Goal: Communication & Community: Share content

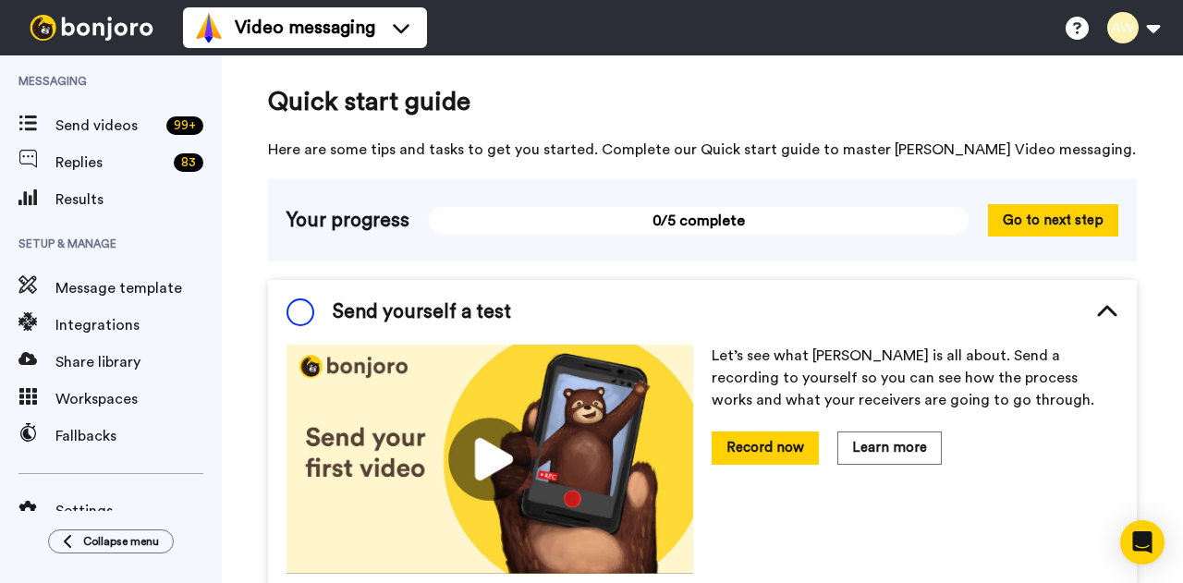
scroll to position [120, 0]
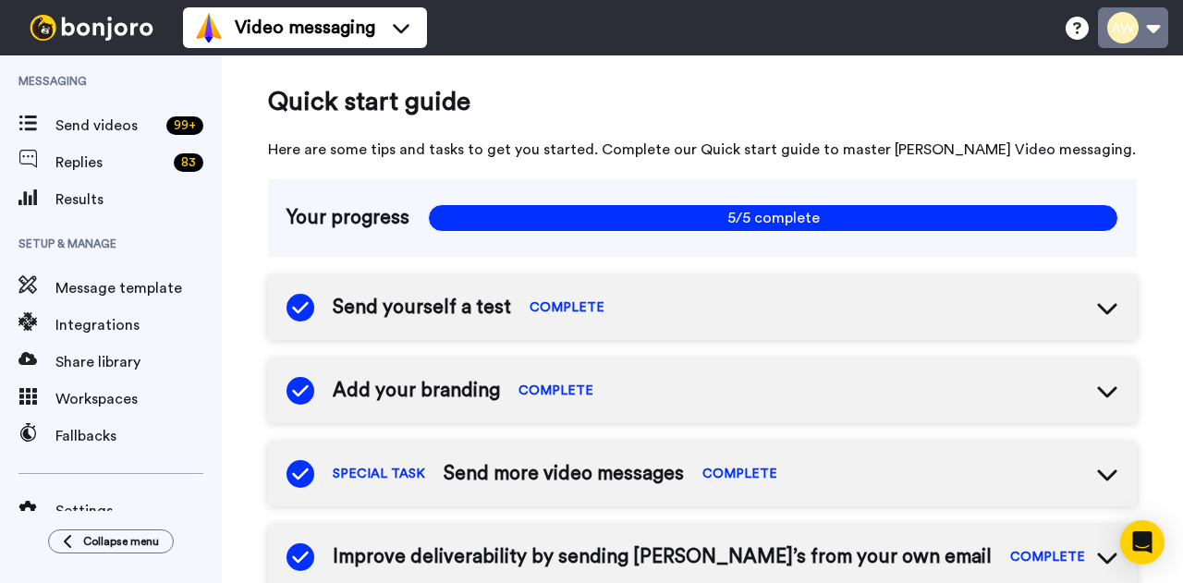
click at [1129, 35] on button at bounding box center [1133, 27] width 70 height 41
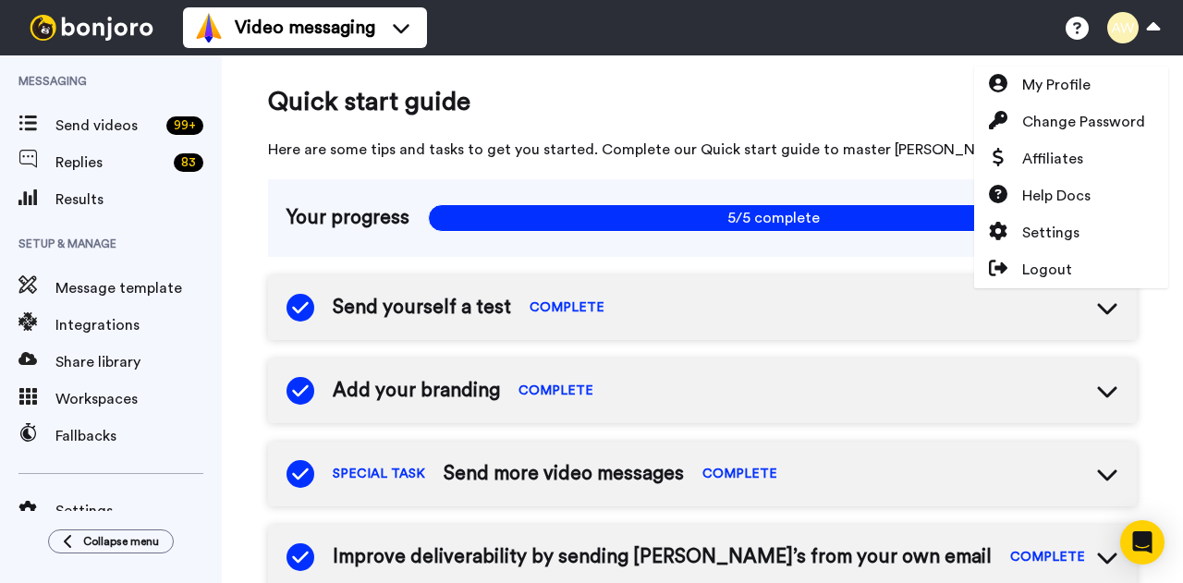
click at [760, 34] on div "Video messaging Help docs Settings My Profile Change Password Affiliates Help D…" at bounding box center [683, 27] width 1000 height 55
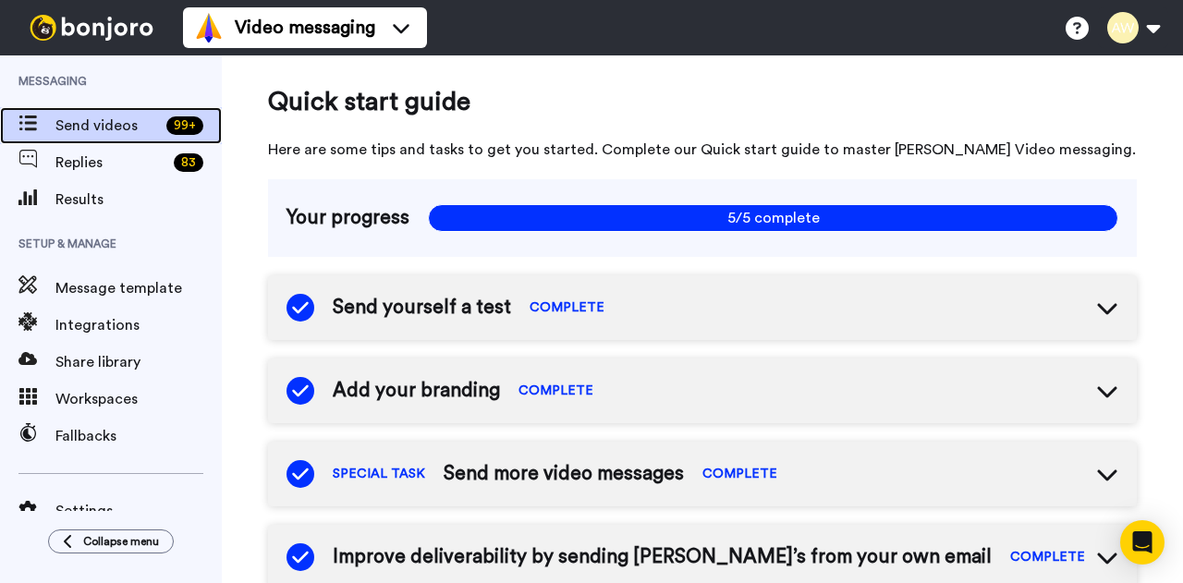
click at [74, 119] on span "Send videos" at bounding box center [106, 126] width 103 height 22
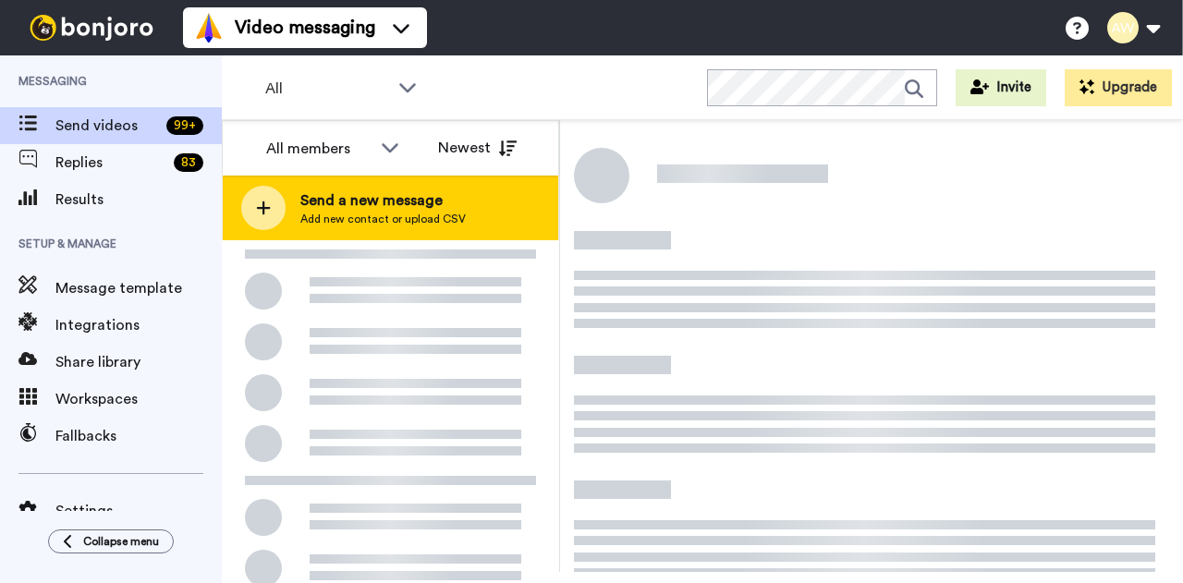
click at [327, 208] on span "Send a new message" at bounding box center [382, 200] width 165 height 22
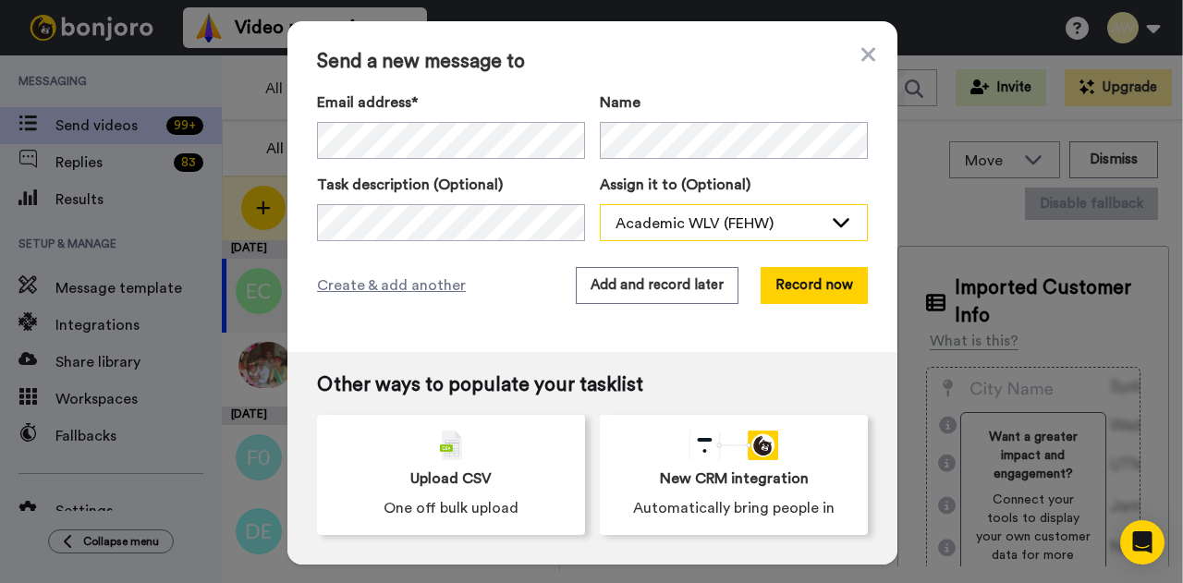
click at [660, 225] on div "Academic WLV (FEHW)" at bounding box center [718, 224] width 207 height 22
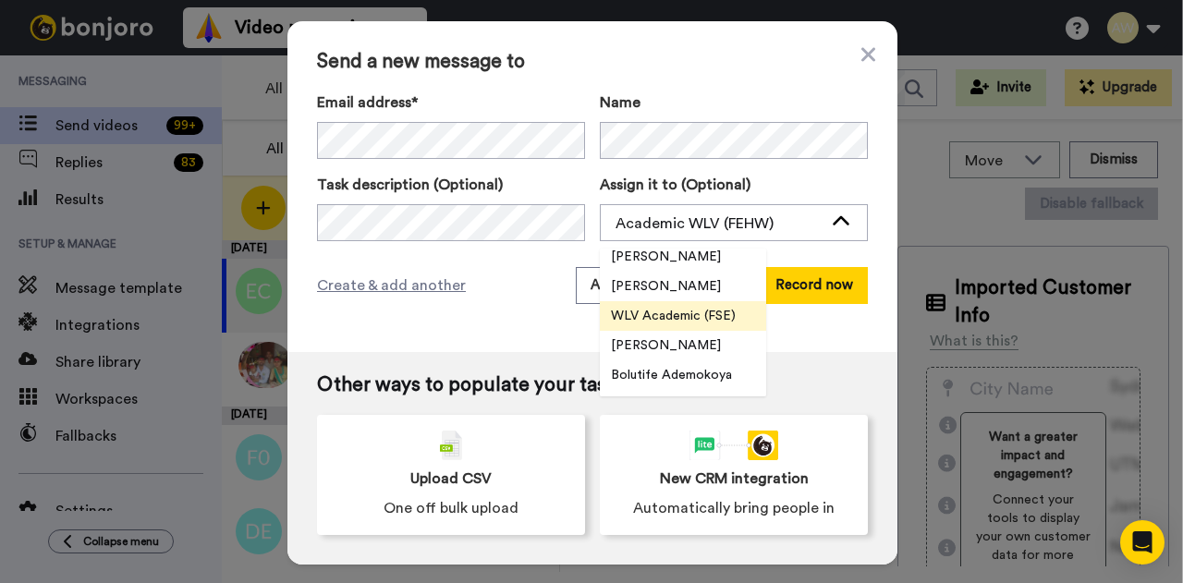
scroll to position [6, 0]
click at [664, 321] on span "WLV Academic (FSE)" at bounding box center [673, 317] width 147 height 18
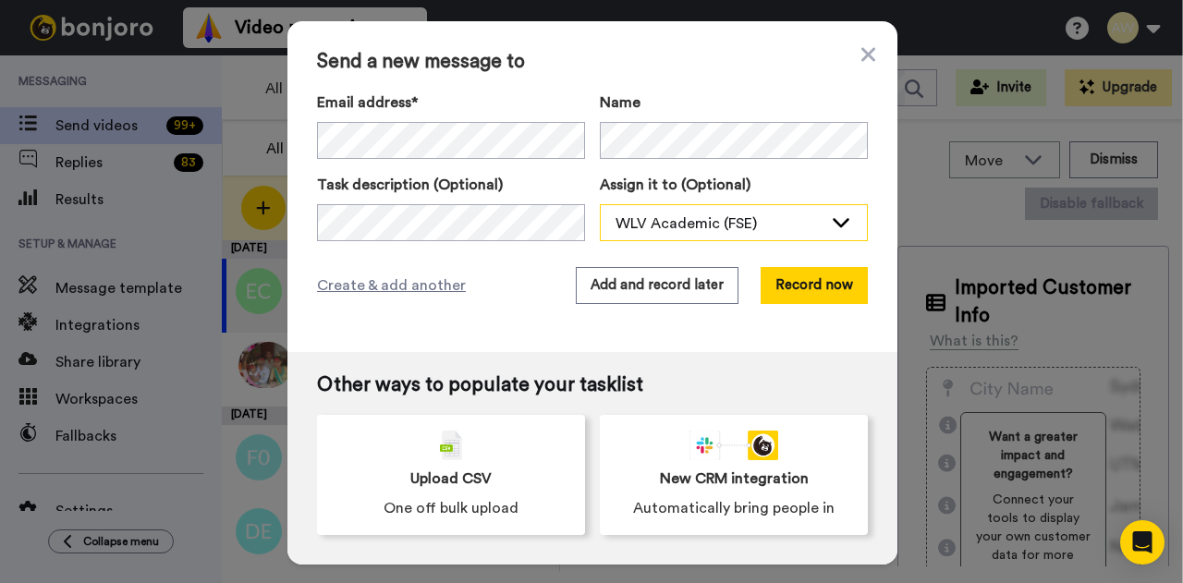
click at [784, 225] on div "WLV Academic (FSE)" at bounding box center [718, 224] width 207 height 22
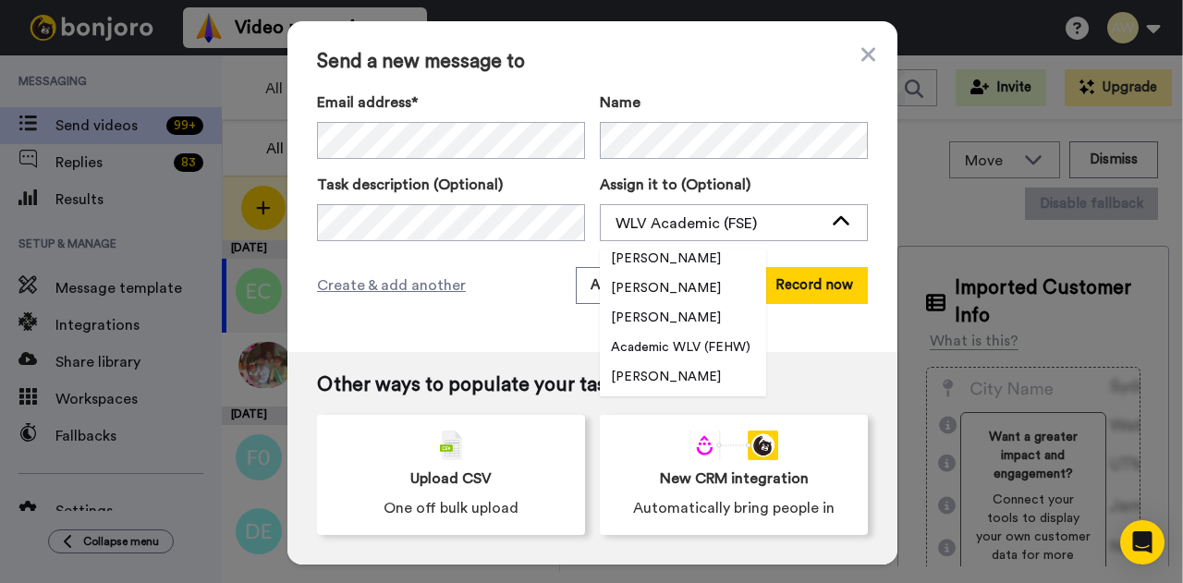
scroll to position [334, 0]
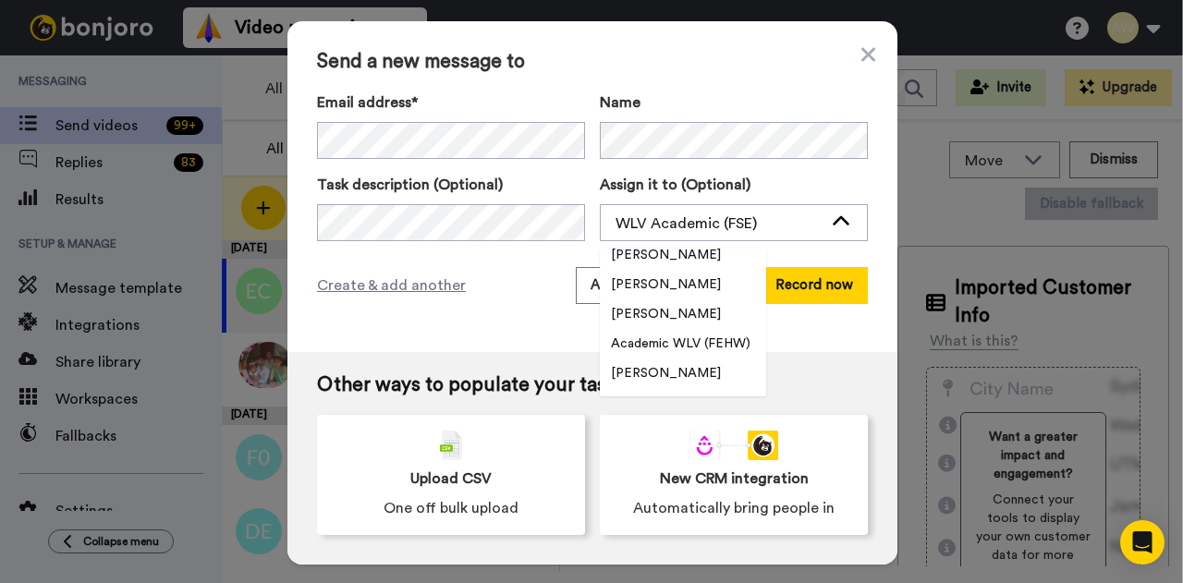
click at [656, 341] on span "Academic WLV (FEHW)" at bounding box center [681, 343] width 162 height 18
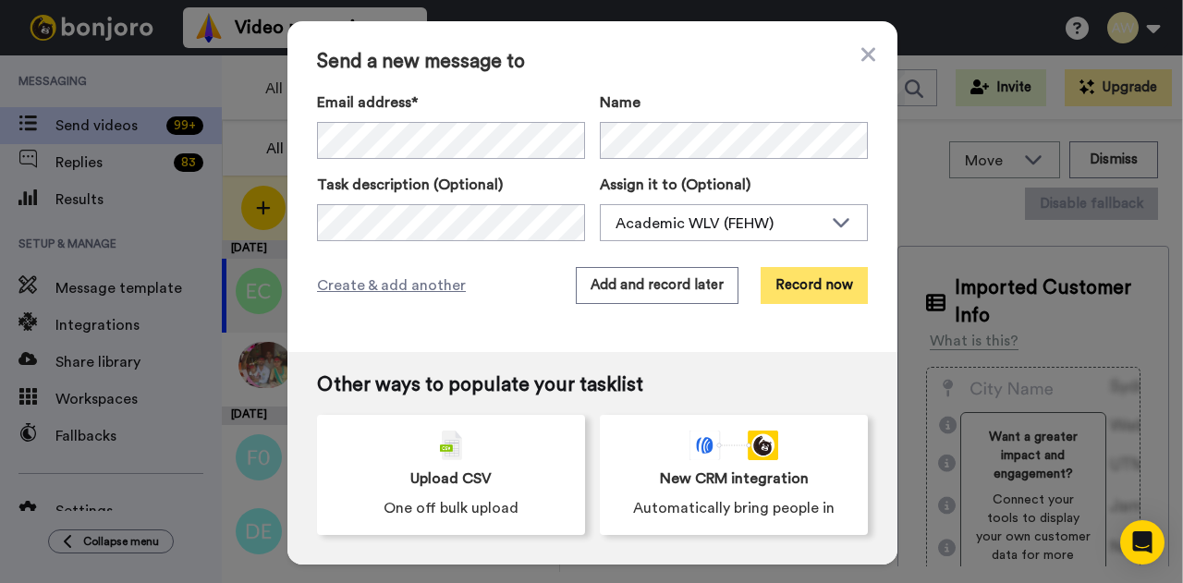
click at [795, 274] on button "Record now" at bounding box center [813, 285] width 107 height 37
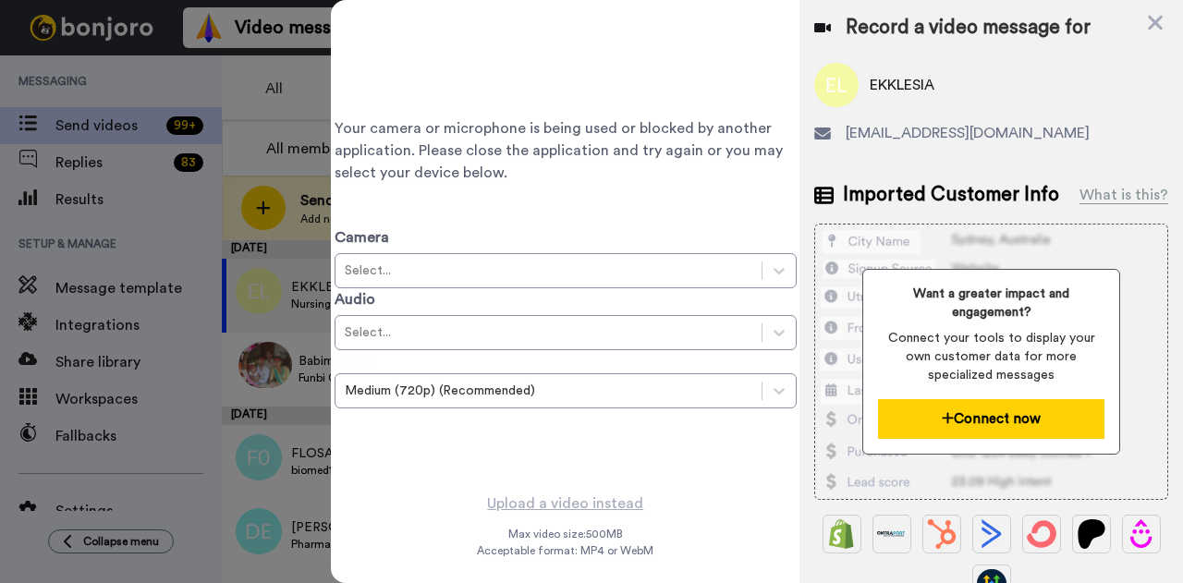
click at [966, 411] on button "Connect now" at bounding box center [991, 419] width 226 height 40
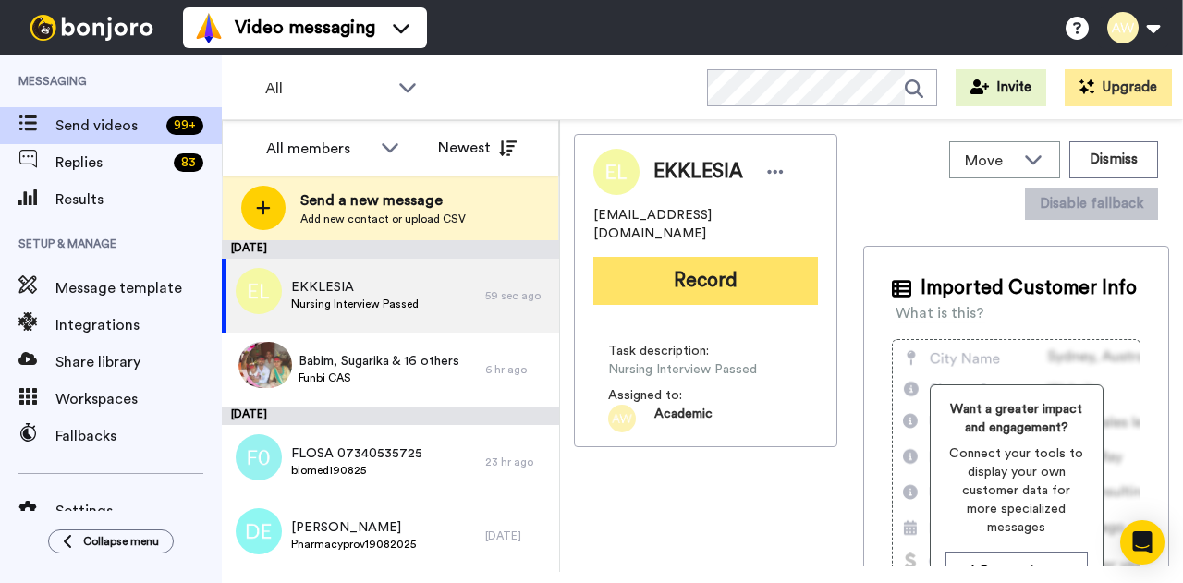
click at [728, 279] on button "Record" at bounding box center [705, 281] width 225 height 48
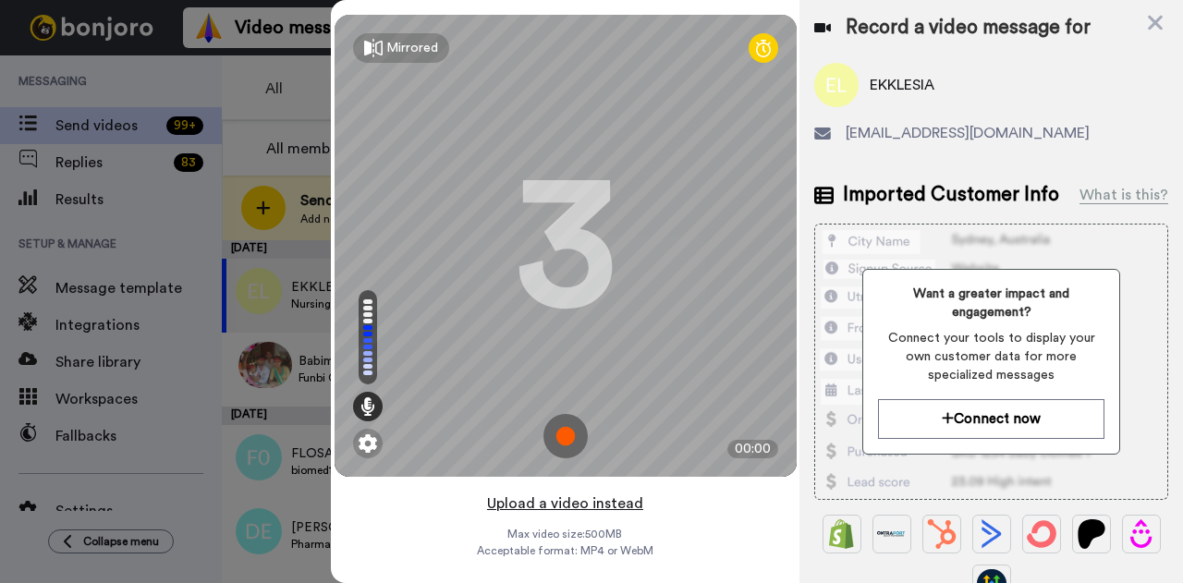
click at [561, 504] on button "Upload a video instead" at bounding box center [564, 504] width 167 height 24
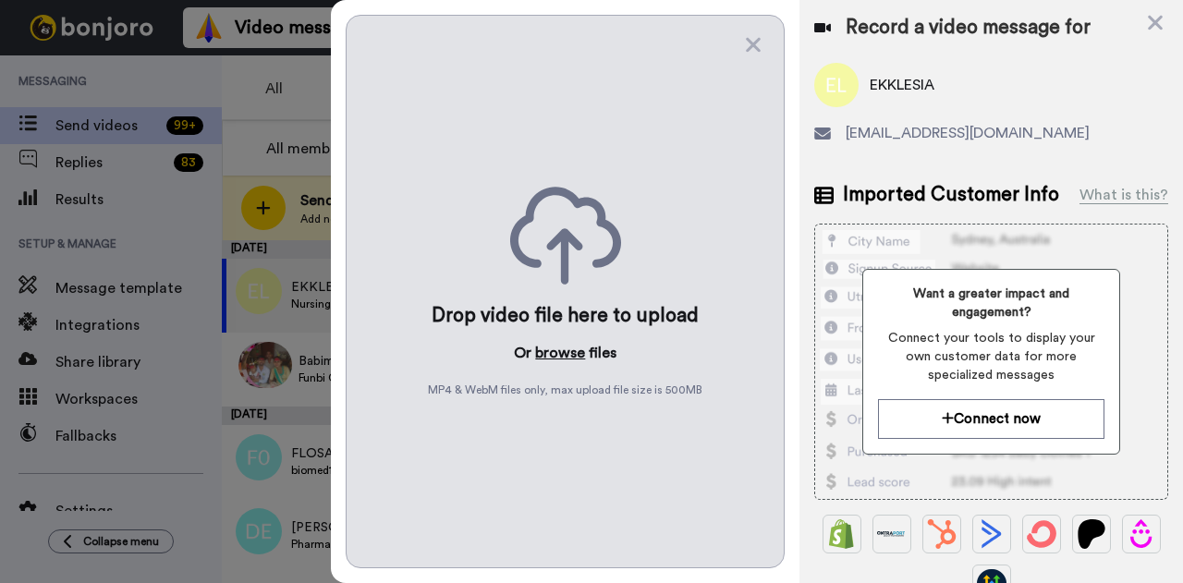
click at [560, 350] on button "browse" at bounding box center [560, 353] width 50 height 22
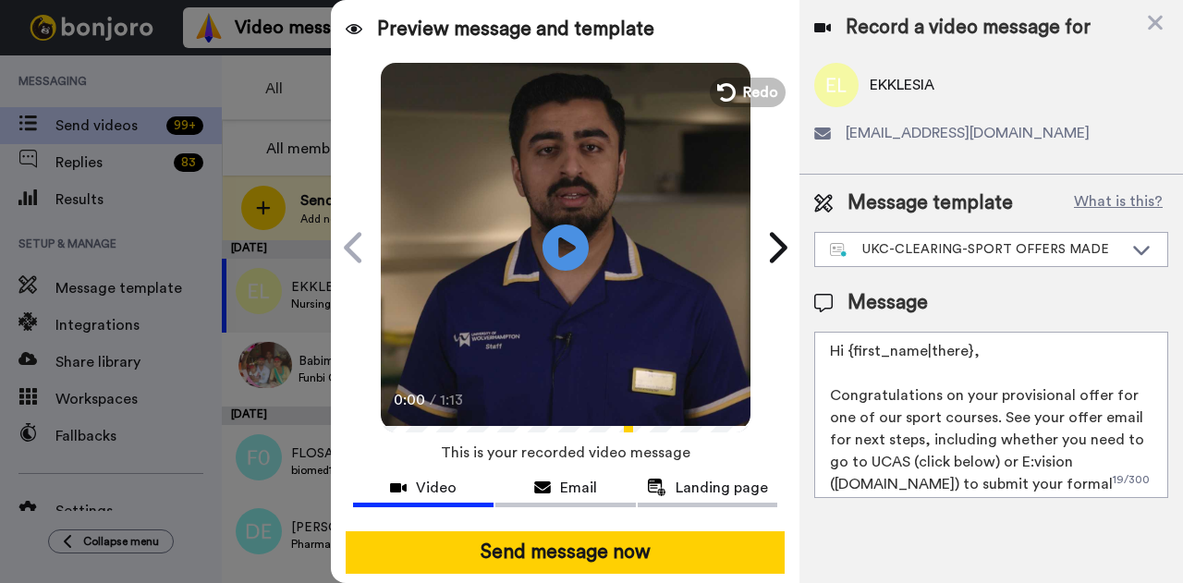
scroll to position [128, 0]
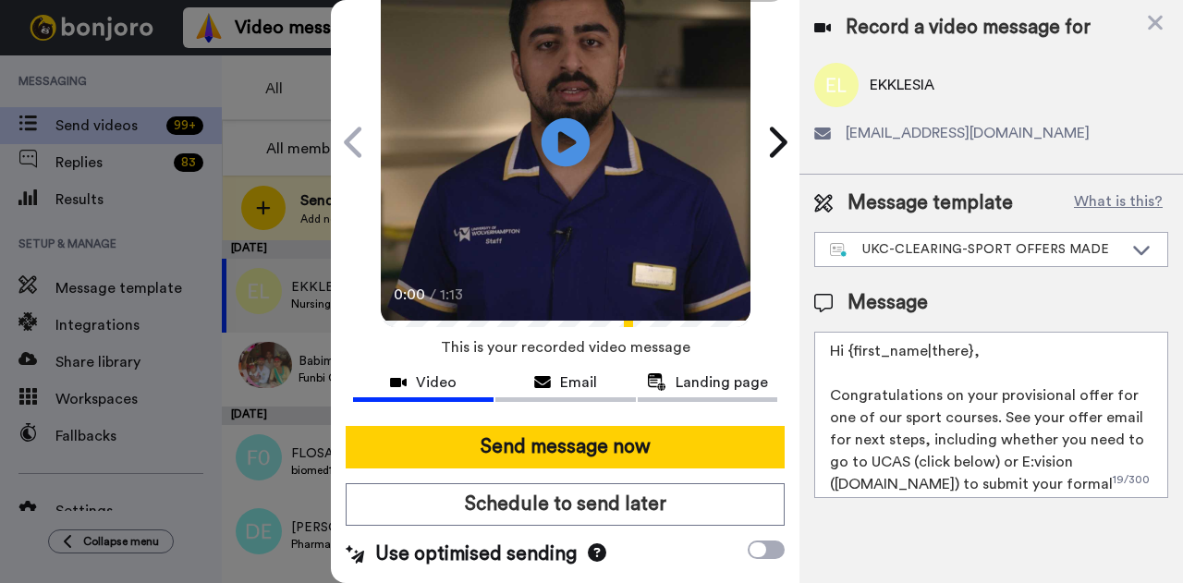
click at [553, 119] on icon "Play/Pause" at bounding box center [565, 142] width 49 height 88
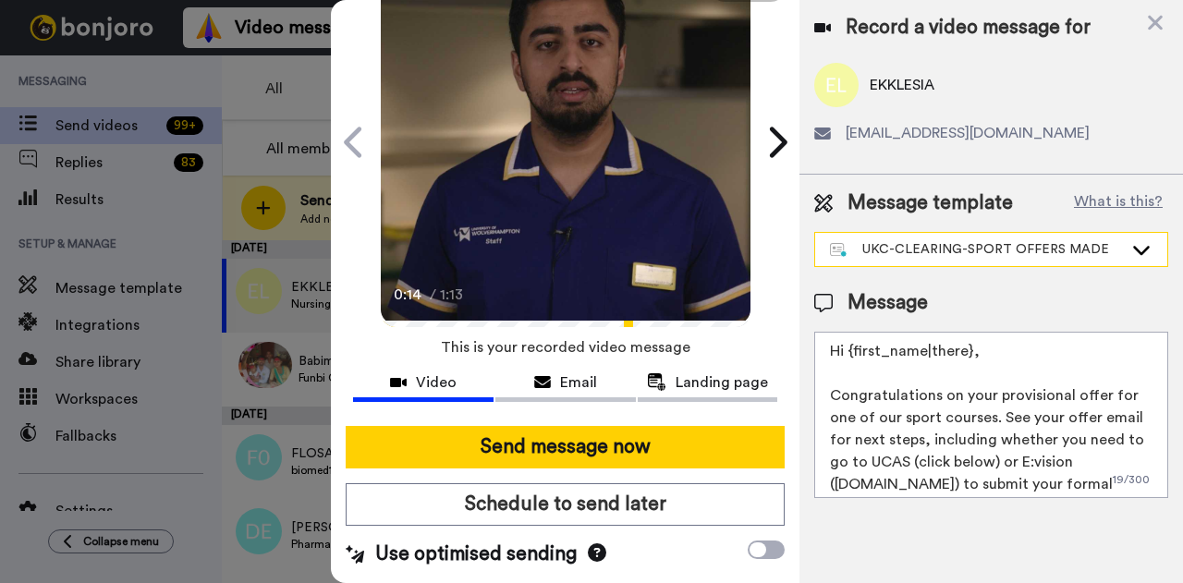
click at [1048, 253] on div "UKC-CLEARING-SPORT OFFERS MADE" at bounding box center [976, 249] width 293 height 18
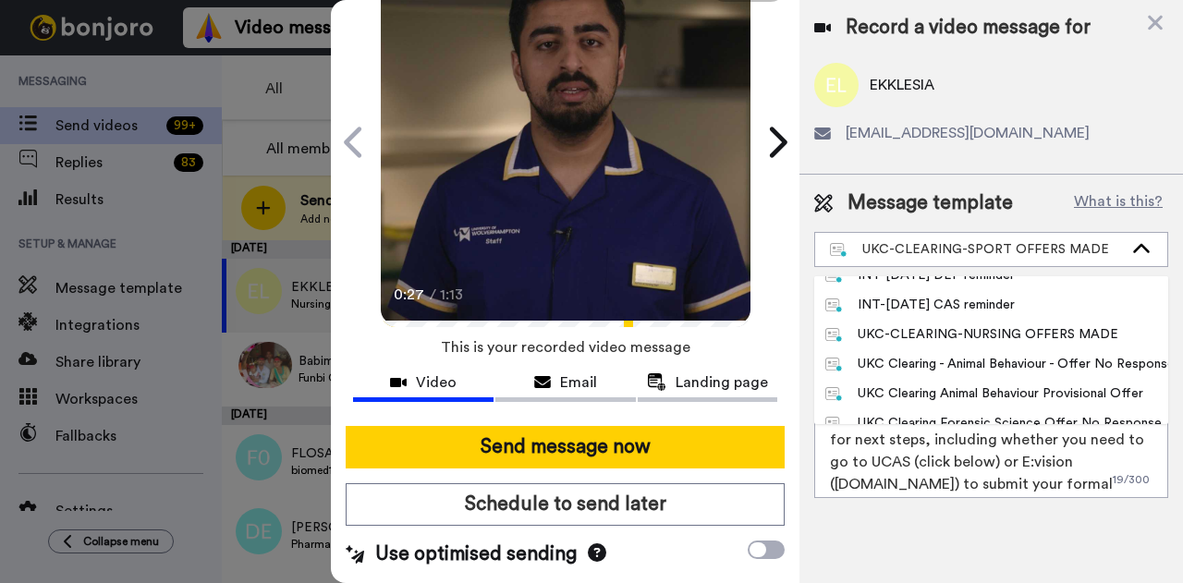
scroll to position [77, 0]
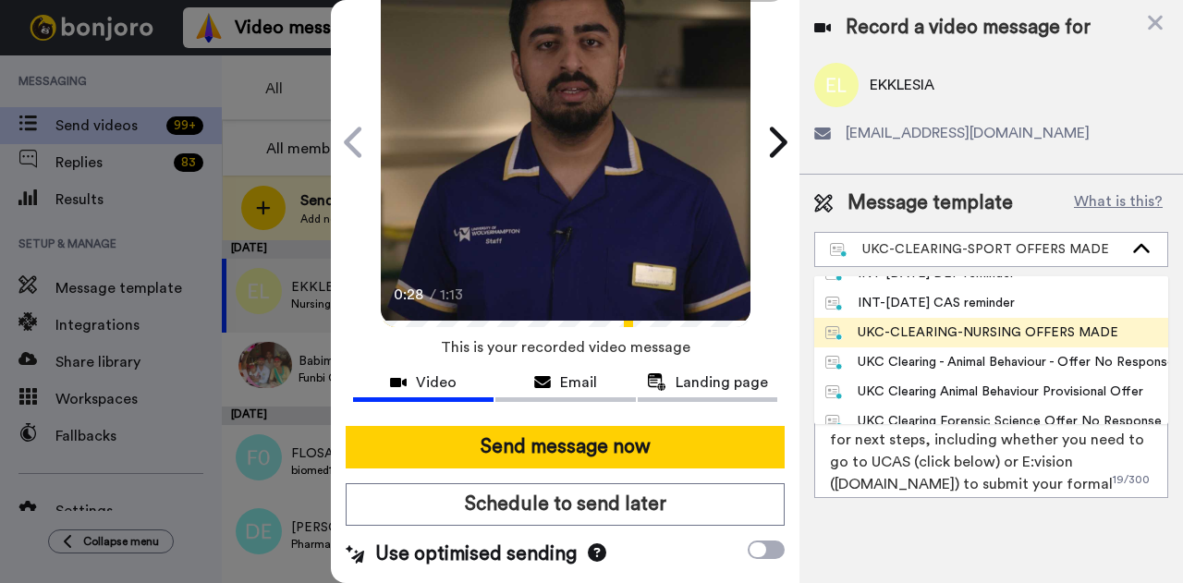
click at [1071, 323] on div "UKC-CLEARING-NURSING OFFERS MADE" at bounding box center [971, 332] width 293 height 18
type textarea "Hi {first_name|there}, Congratulations on your provisional offer for one of our…"
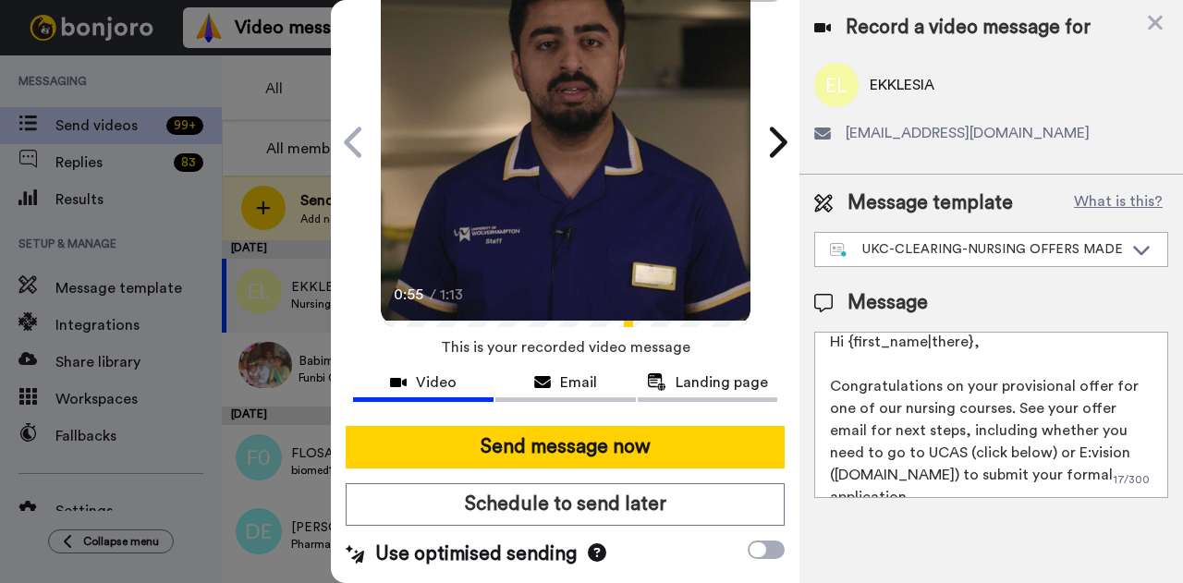
scroll to position [0, 0]
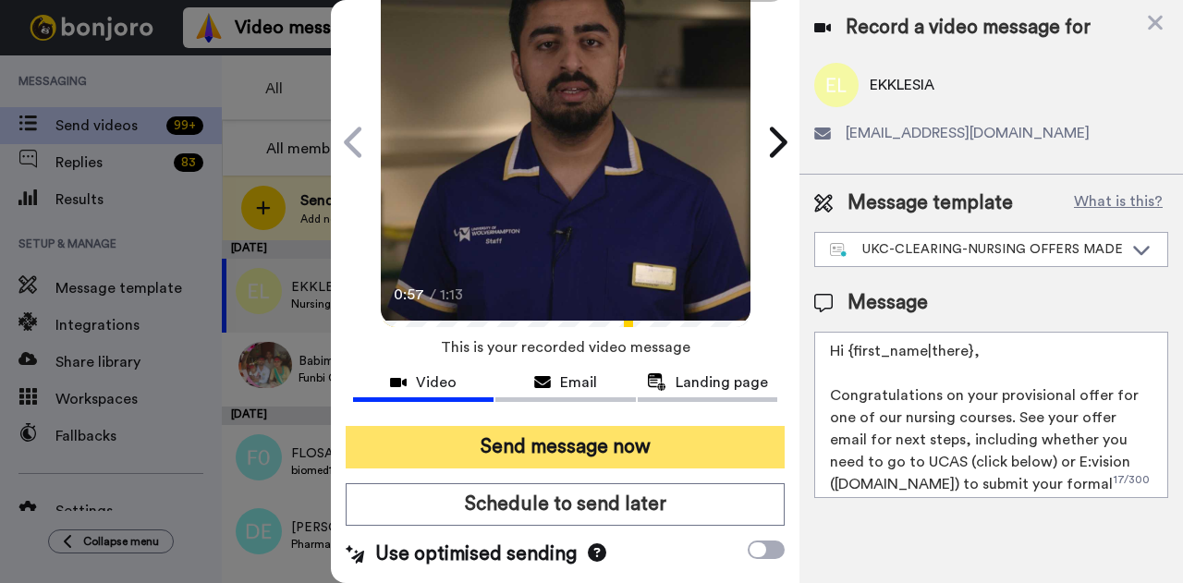
click at [660, 428] on button "Send message now" at bounding box center [565, 447] width 439 height 43
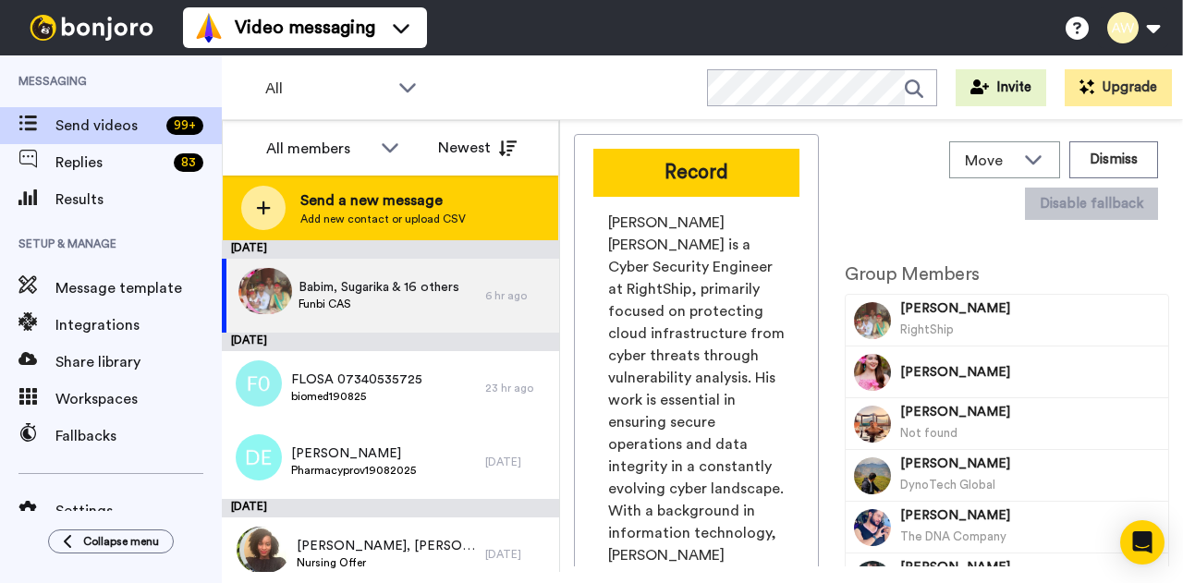
click at [312, 199] on span "Send a new message" at bounding box center [382, 200] width 165 height 22
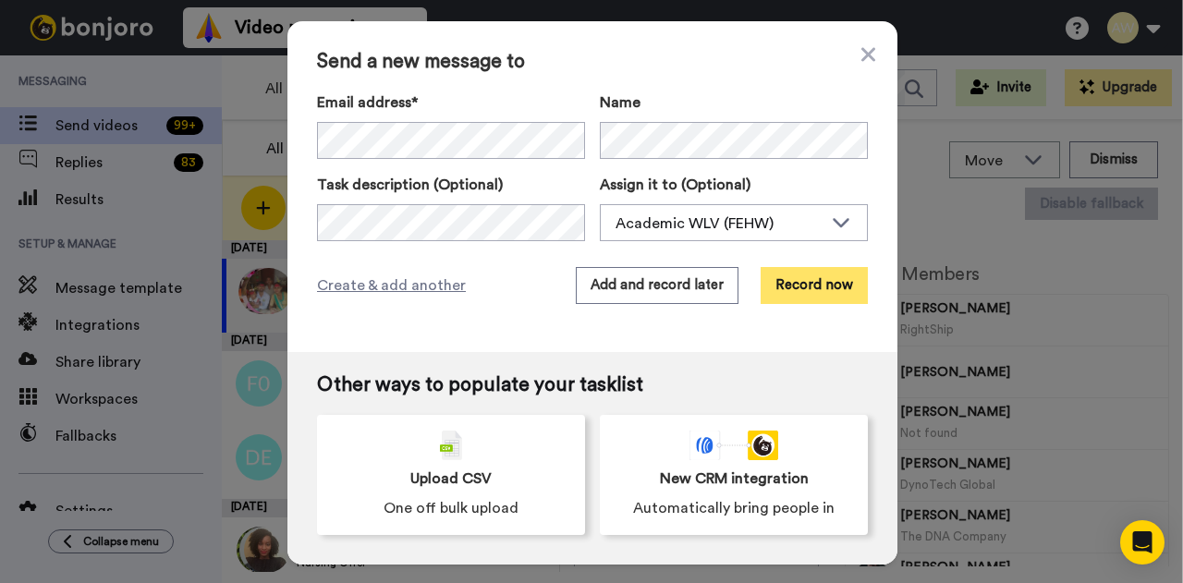
click at [814, 293] on button "Record now" at bounding box center [813, 285] width 107 height 37
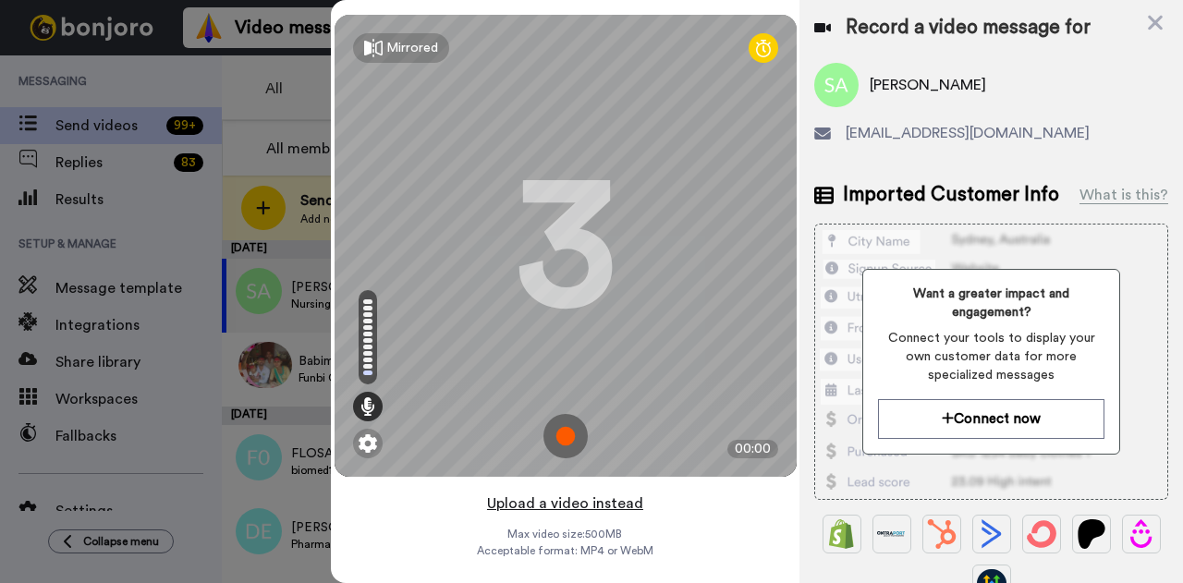
click at [571, 498] on button "Upload a video instead" at bounding box center [564, 504] width 167 height 24
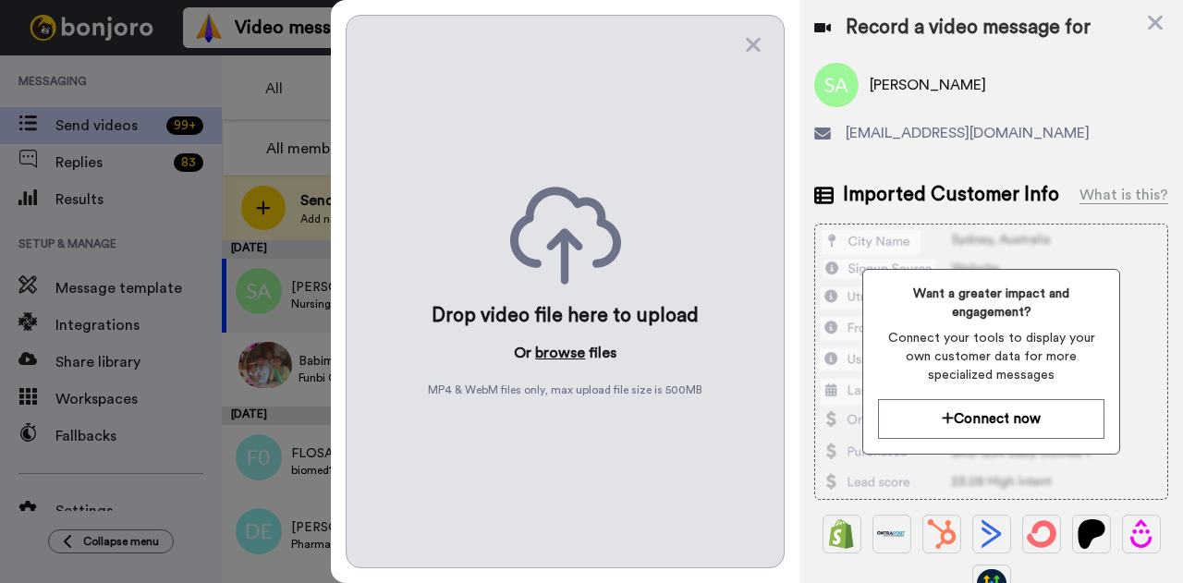
click at [547, 350] on button "browse" at bounding box center [560, 353] width 50 height 22
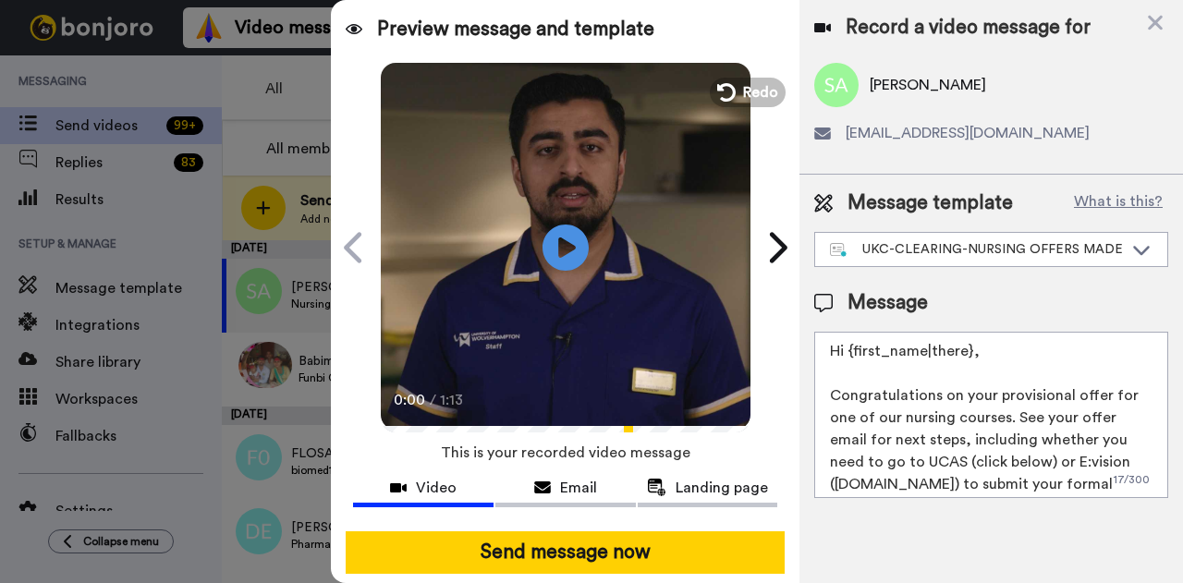
scroll to position [128, 0]
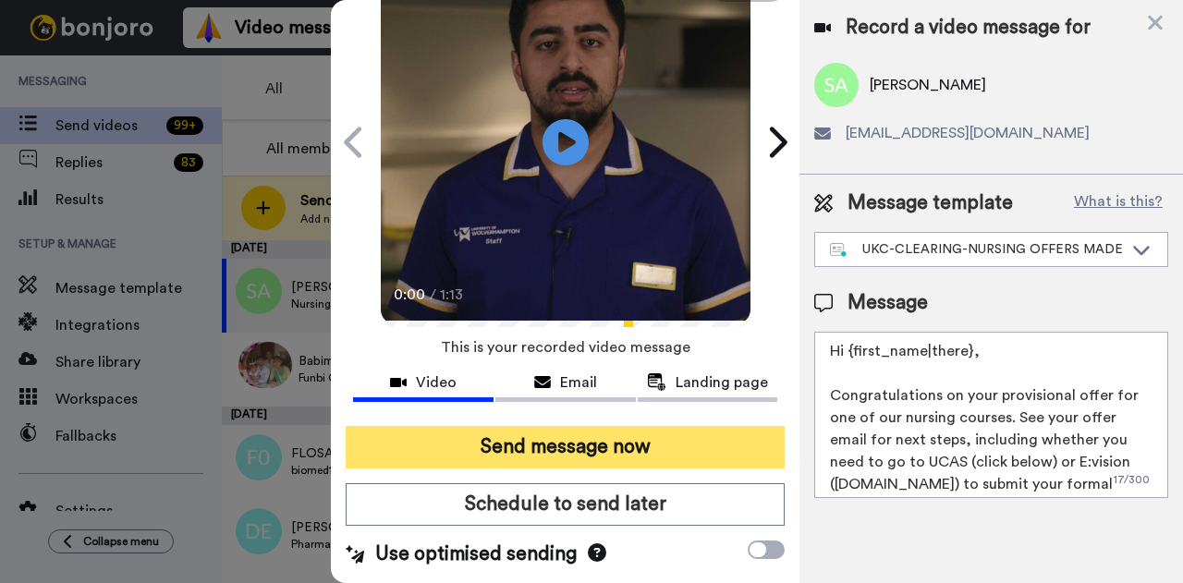
click at [589, 438] on button "Send message now" at bounding box center [565, 447] width 439 height 43
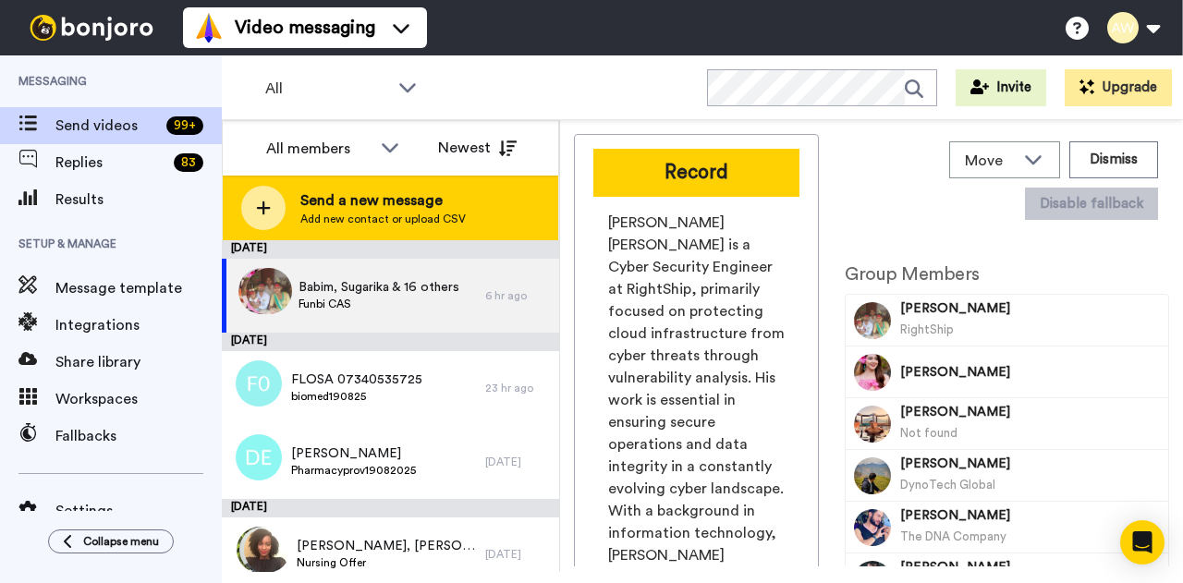
click at [362, 203] on span "Send a new message" at bounding box center [382, 200] width 165 height 22
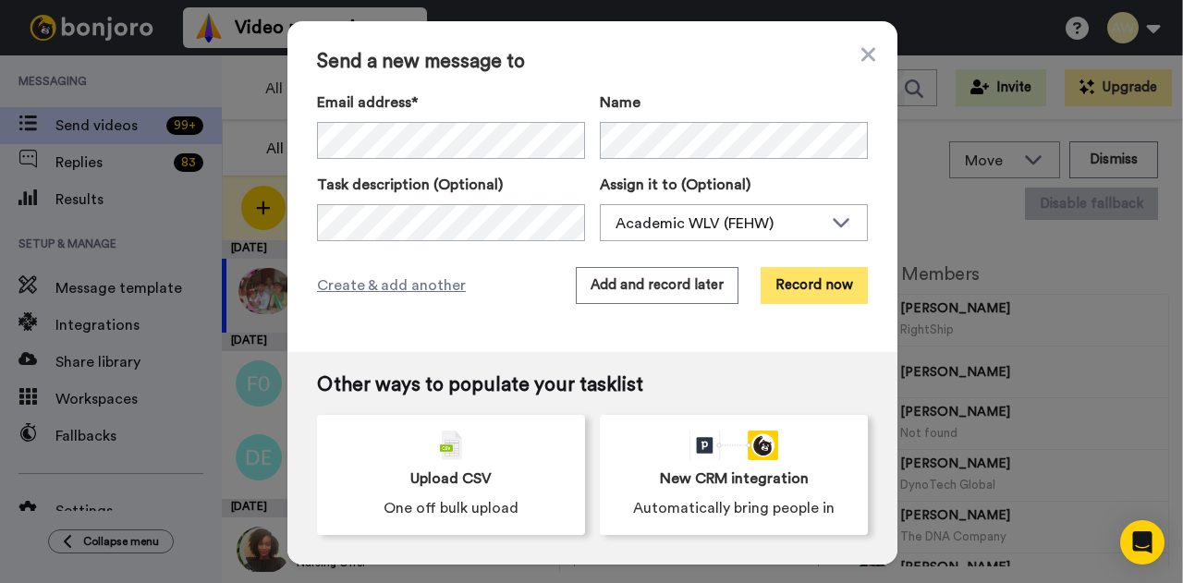
click at [798, 288] on button "Record now" at bounding box center [813, 285] width 107 height 37
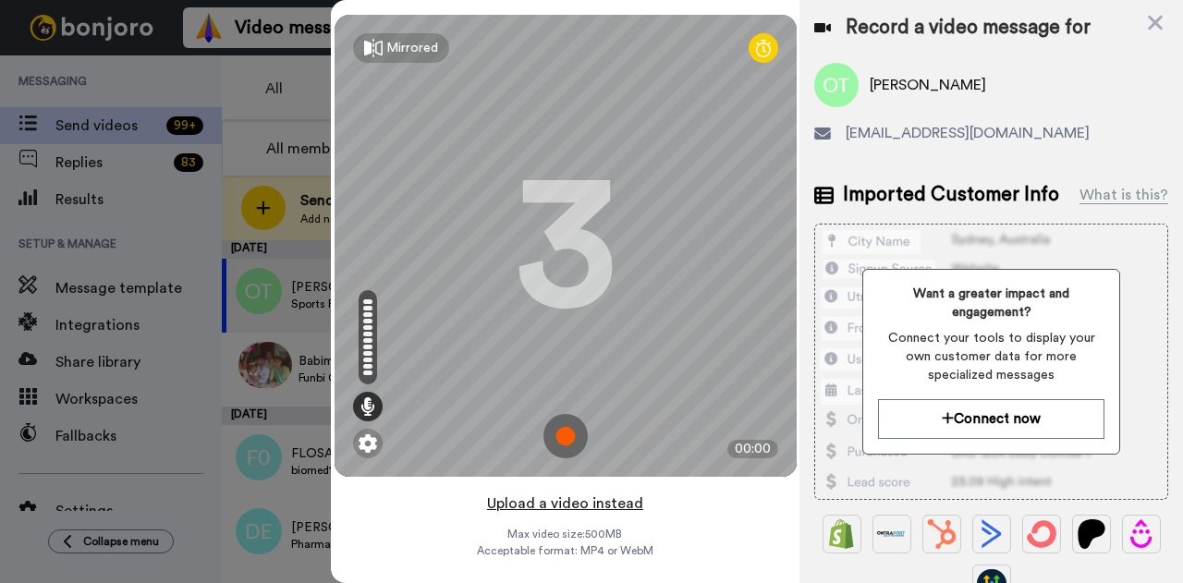
click at [591, 502] on button "Upload a video instead" at bounding box center [564, 504] width 167 height 24
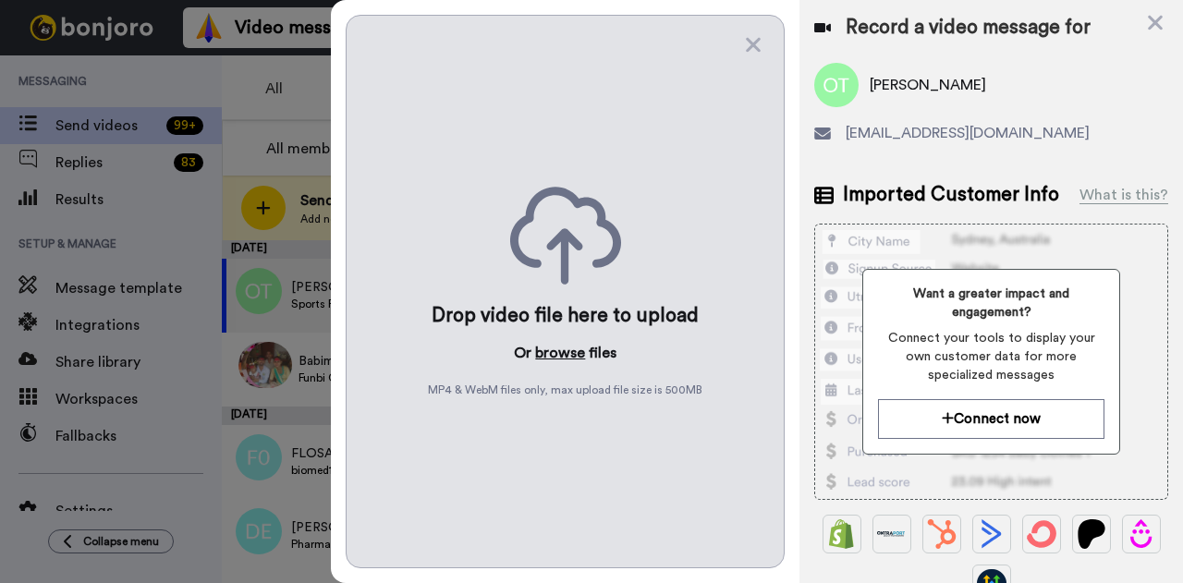
click at [569, 345] on button "browse" at bounding box center [560, 353] width 50 height 22
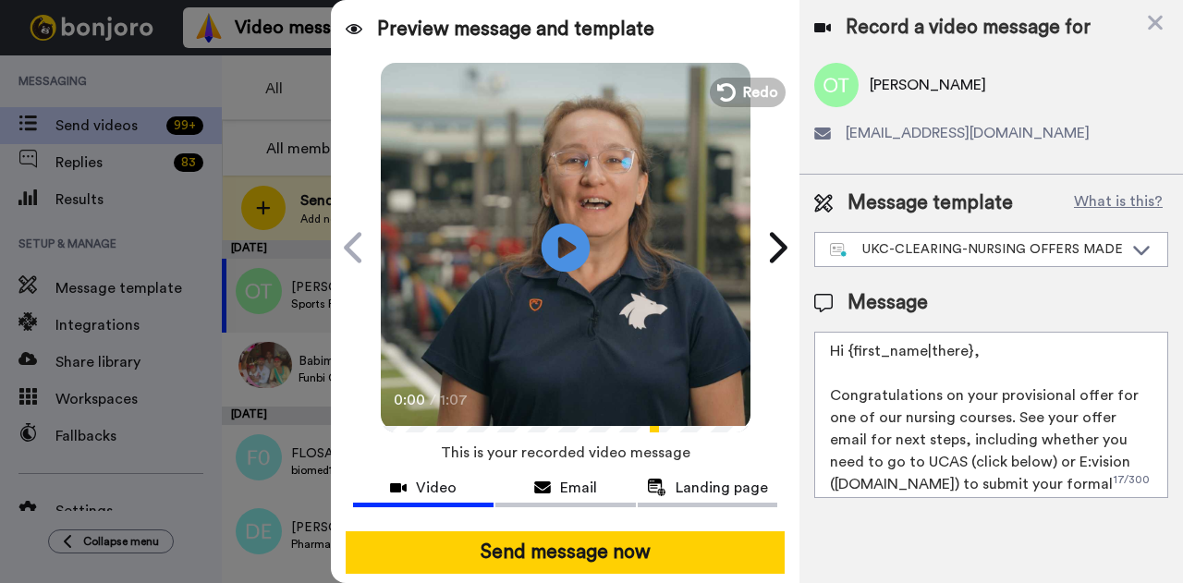
click at [565, 254] on icon at bounding box center [565, 247] width 49 height 49
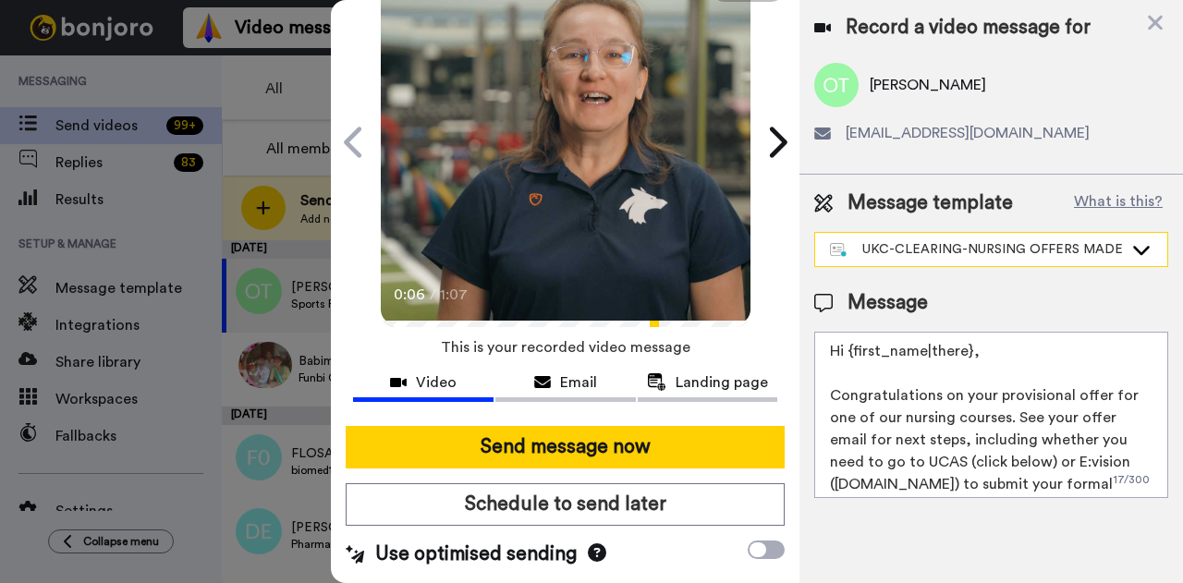
click at [978, 249] on div "UKC-CLEARING-NURSING OFFERS MADE" at bounding box center [976, 249] width 293 height 18
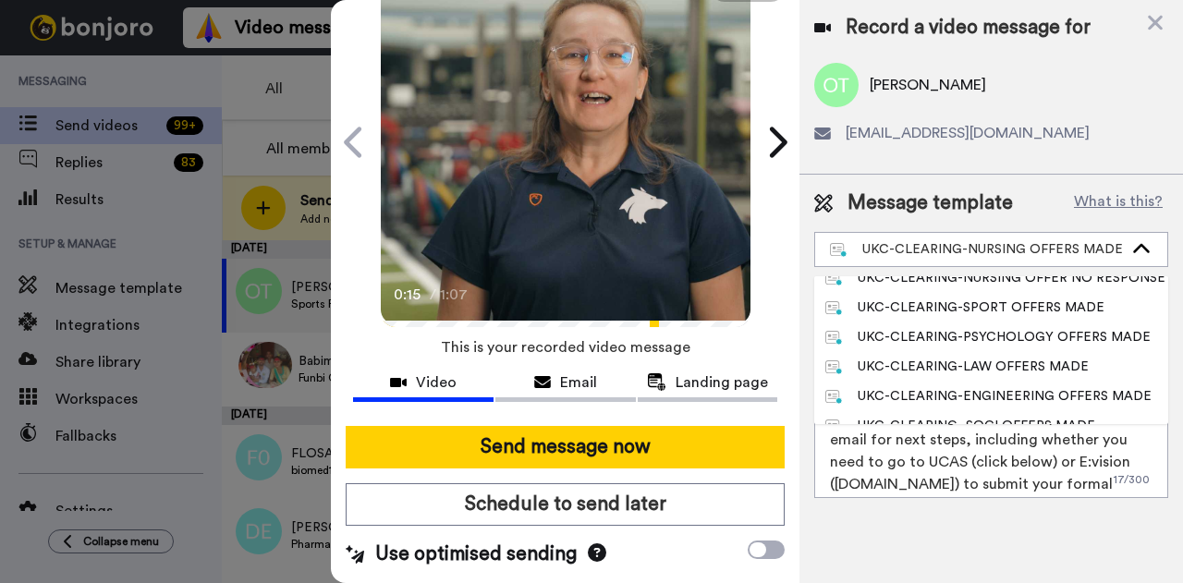
scroll to position [574, 0]
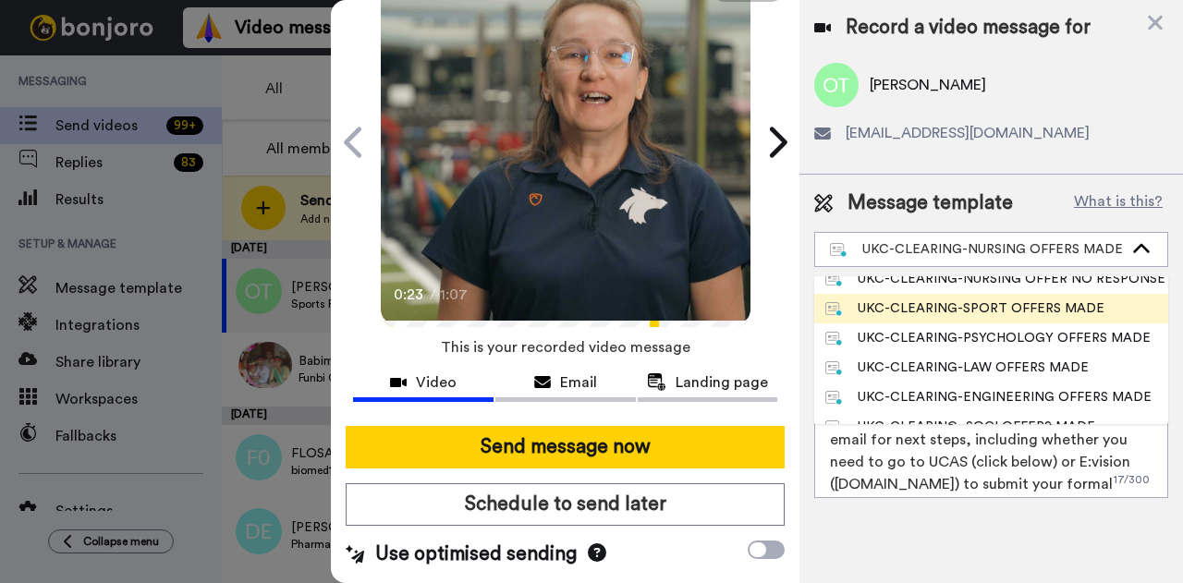
click at [1007, 302] on div "UKC-CLEARING-SPORT OFFERS MADE" at bounding box center [964, 308] width 279 height 18
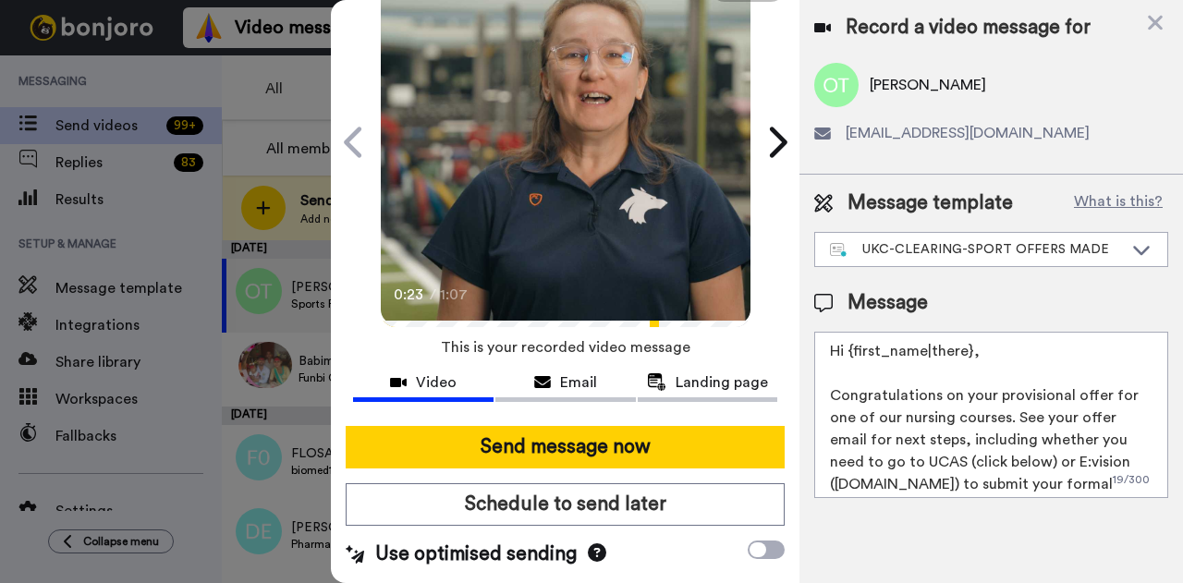
type textarea "Hi {first_name|there}, Congratulations on your provisional offer for one of our…"
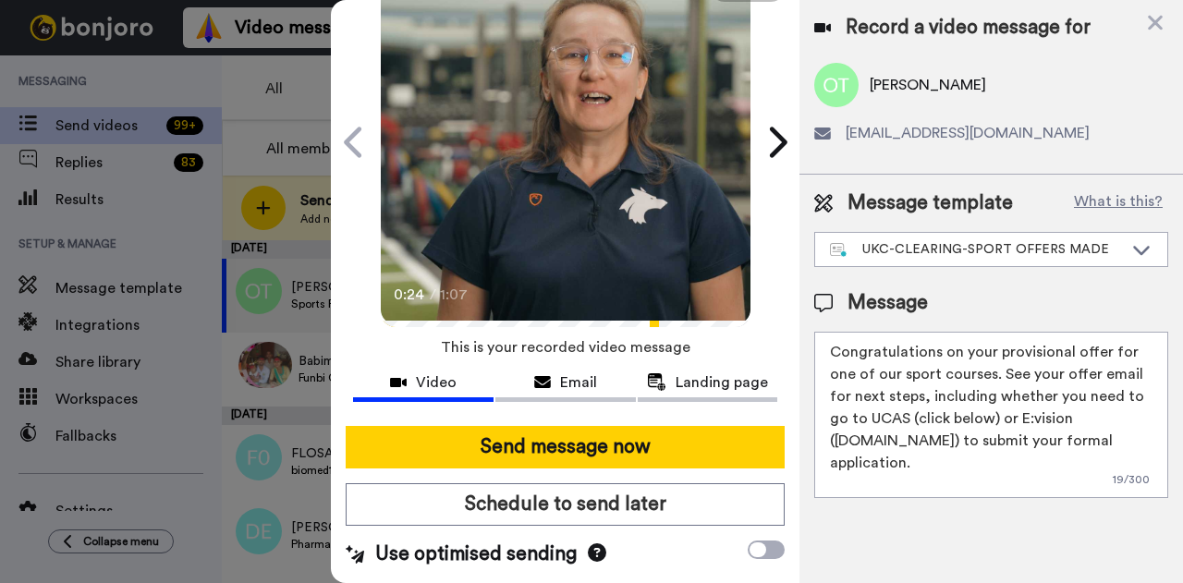
scroll to position [71, 0]
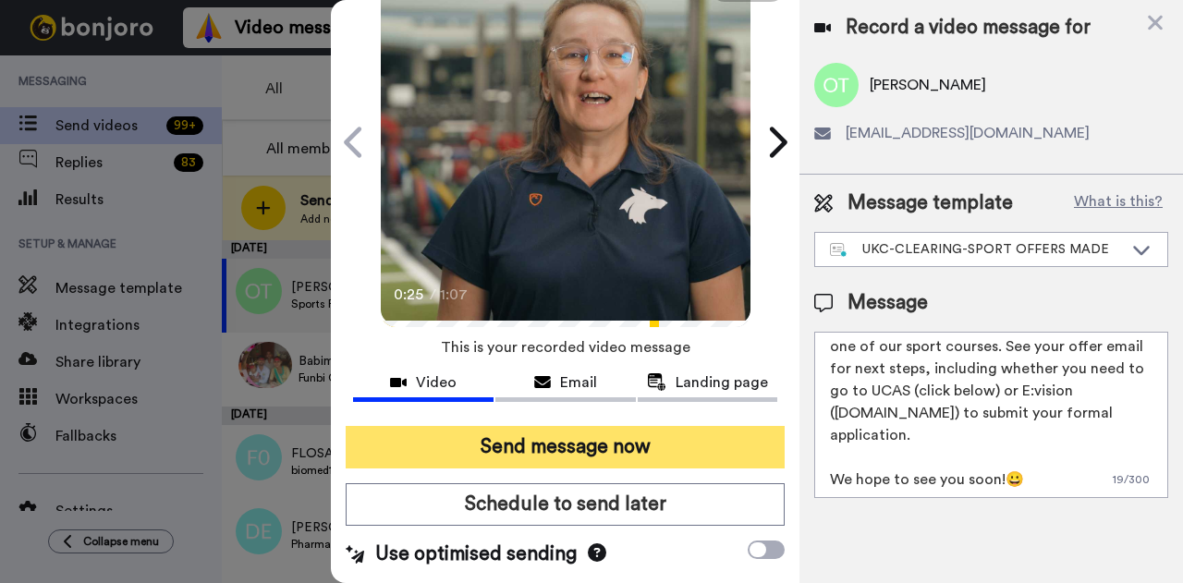
click at [601, 436] on button "Send message now" at bounding box center [565, 447] width 439 height 43
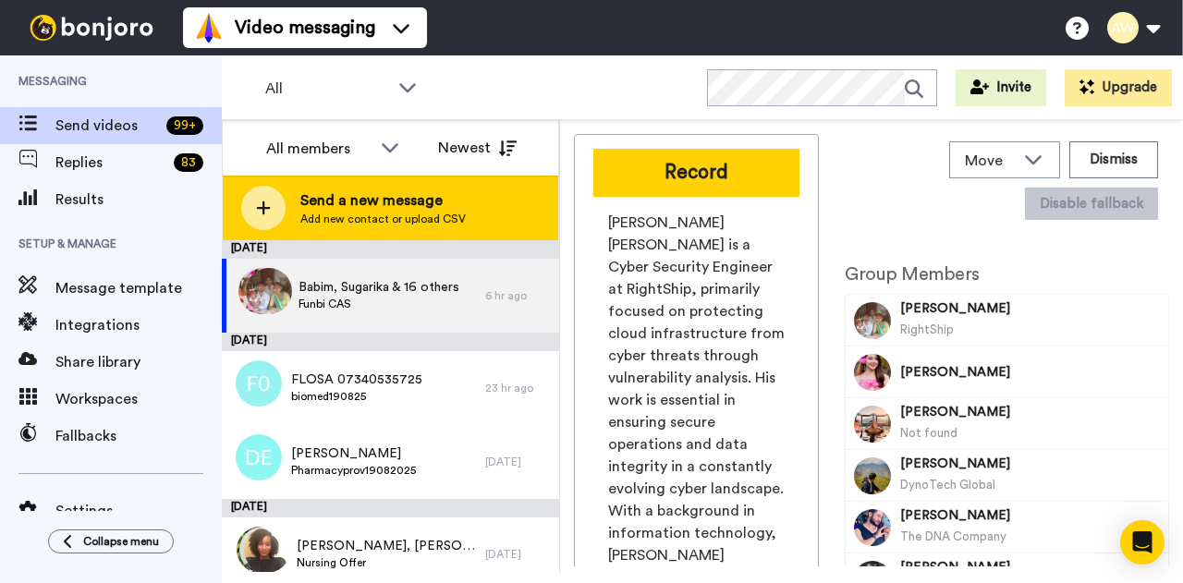
click at [483, 189] on div "Send a new message Add new contact or upload CSV" at bounding box center [390, 208] width 335 height 65
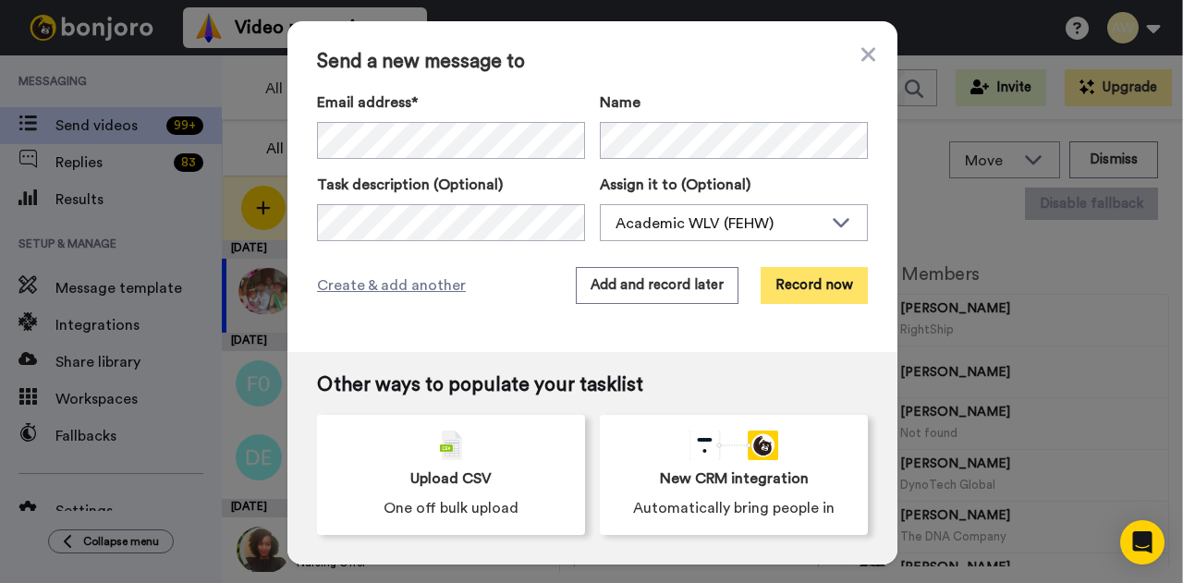
click at [815, 282] on button "Record now" at bounding box center [813, 285] width 107 height 37
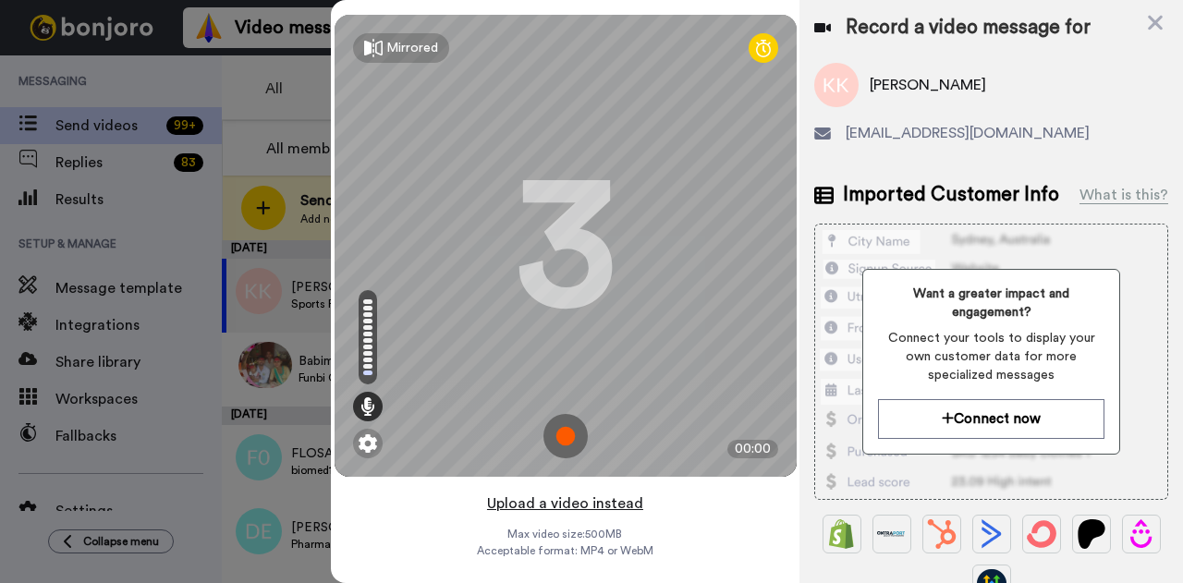
click at [569, 500] on button "Upload a video instead" at bounding box center [564, 504] width 167 height 24
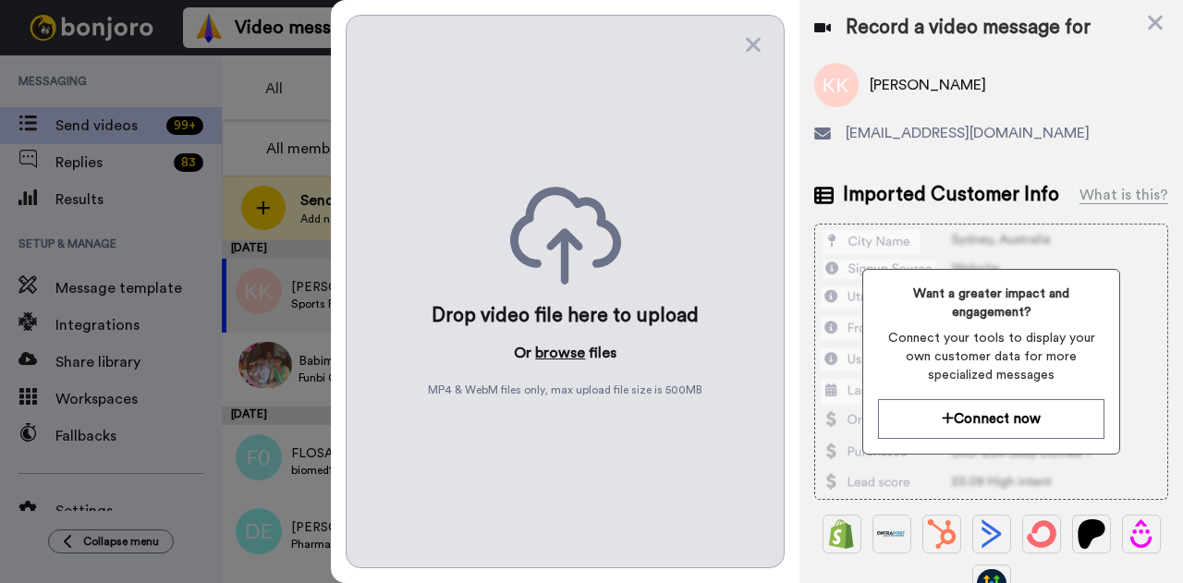
click at [564, 342] on button "browse" at bounding box center [560, 353] width 50 height 22
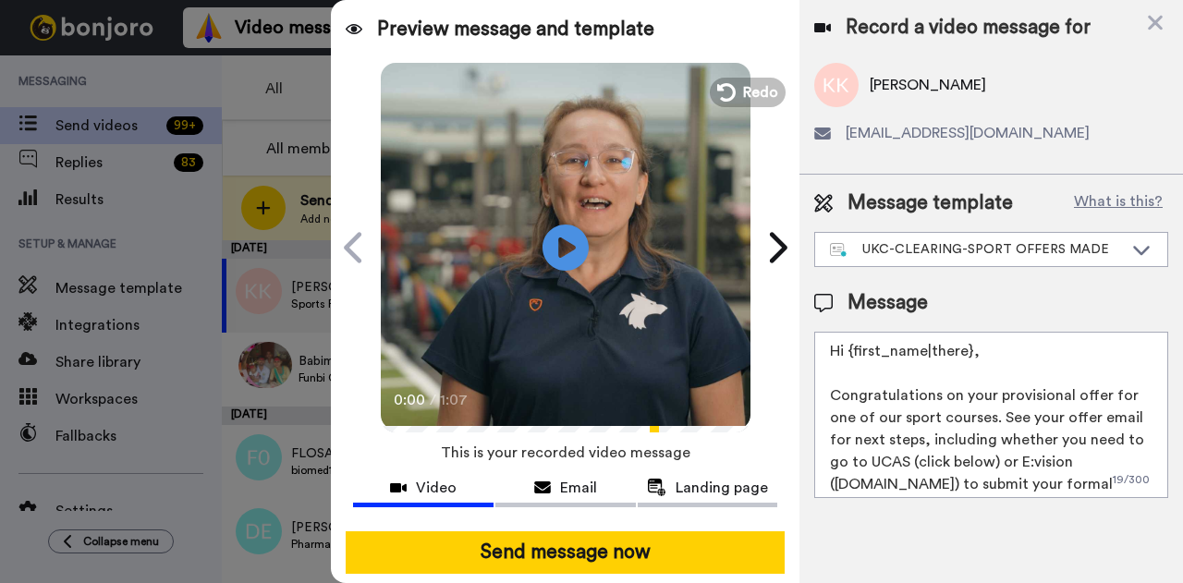
scroll to position [128, 0]
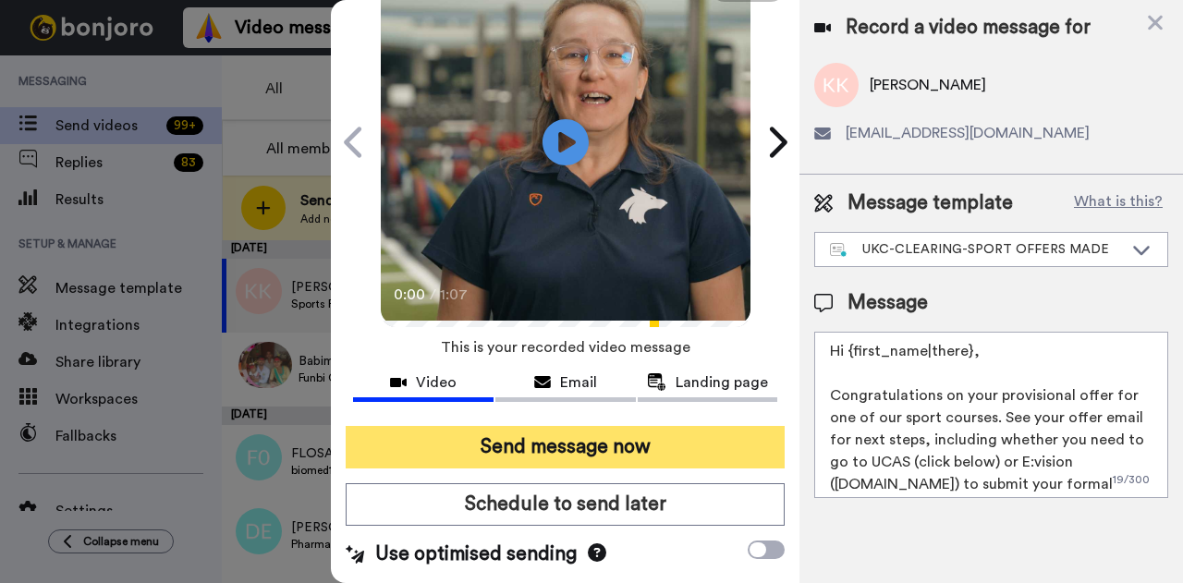
click at [560, 426] on button "Send message now" at bounding box center [565, 447] width 439 height 43
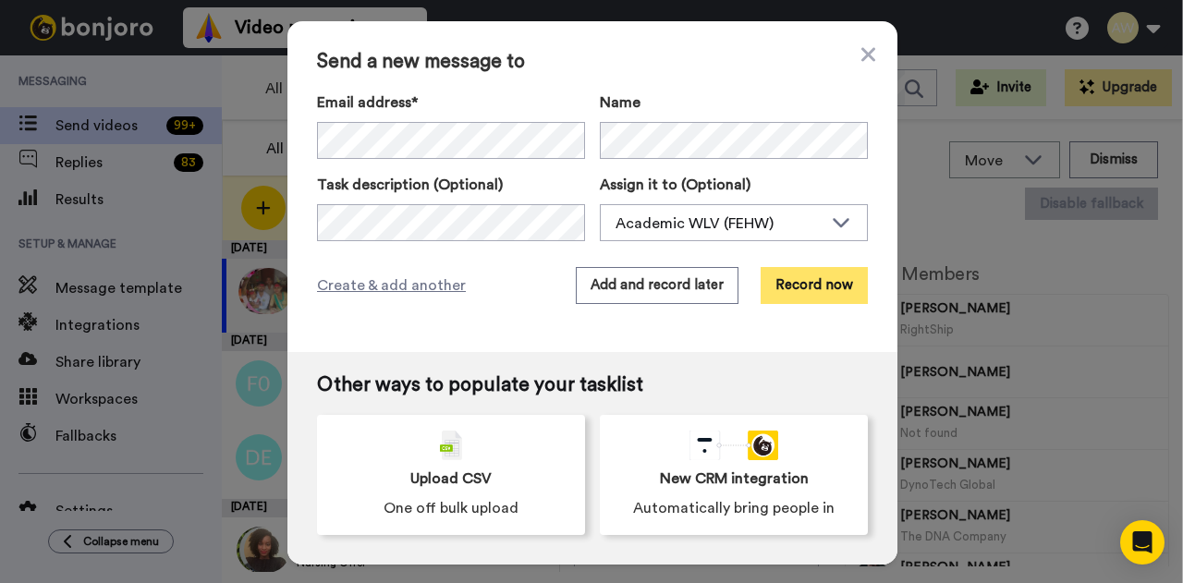
click at [799, 284] on button "Record now" at bounding box center [813, 285] width 107 height 37
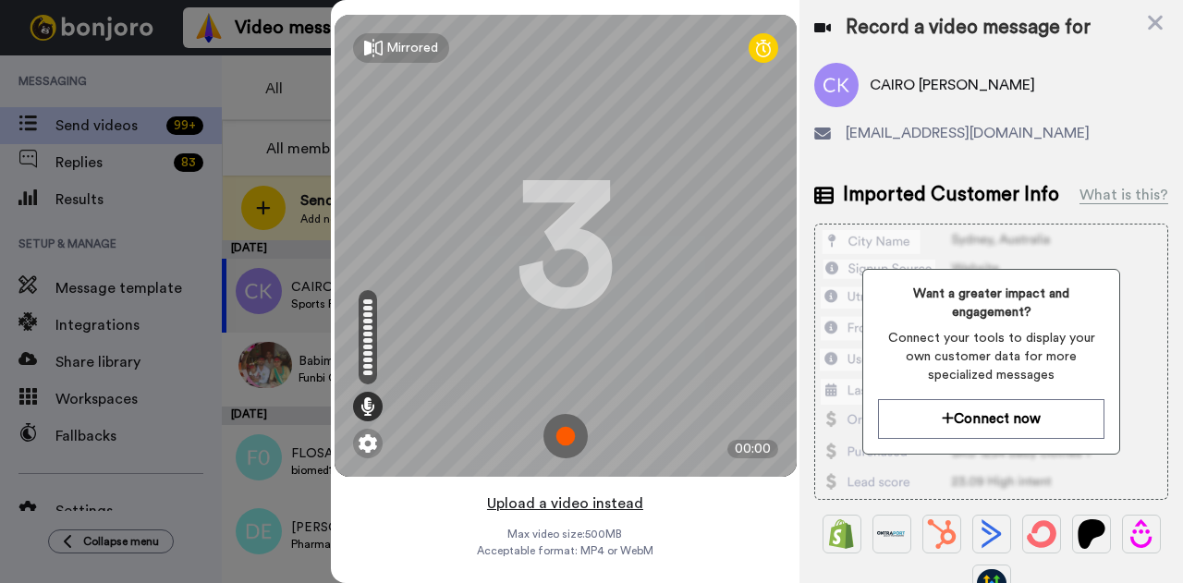
click at [530, 511] on button "Upload a video instead" at bounding box center [564, 504] width 167 height 24
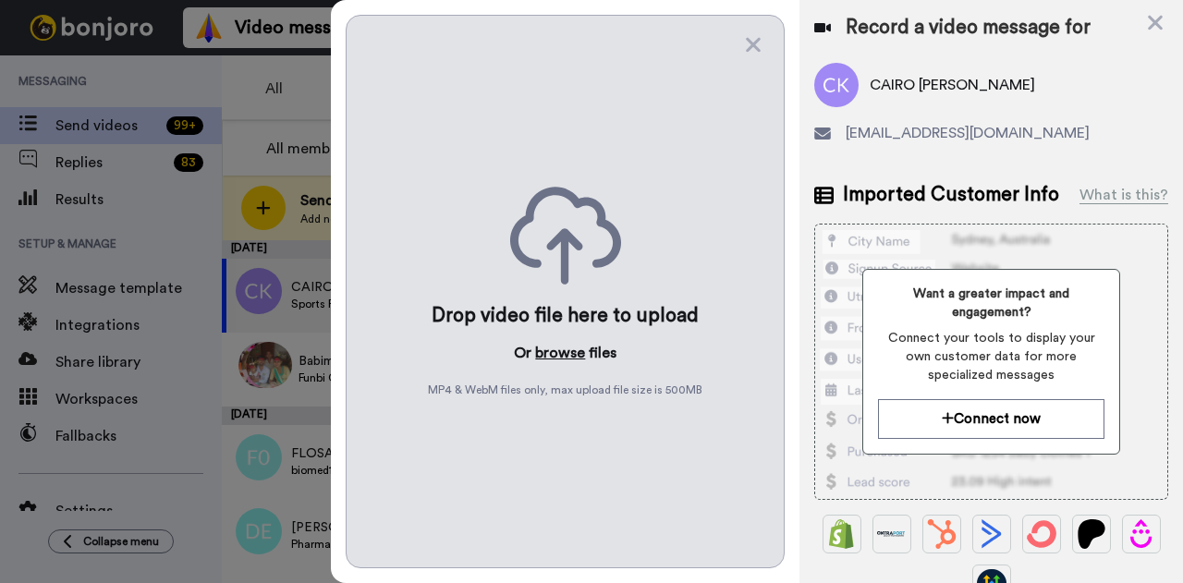
click at [556, 343] on button "browse" at bounding box center [560, 353] width 50 height 22
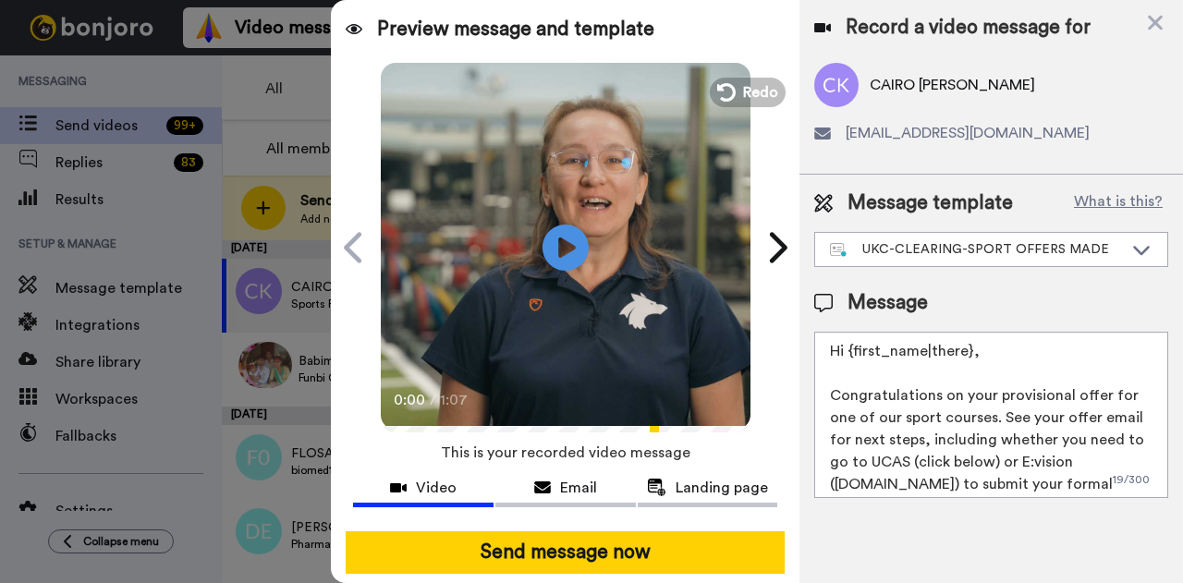
scroll to position [128, 0]
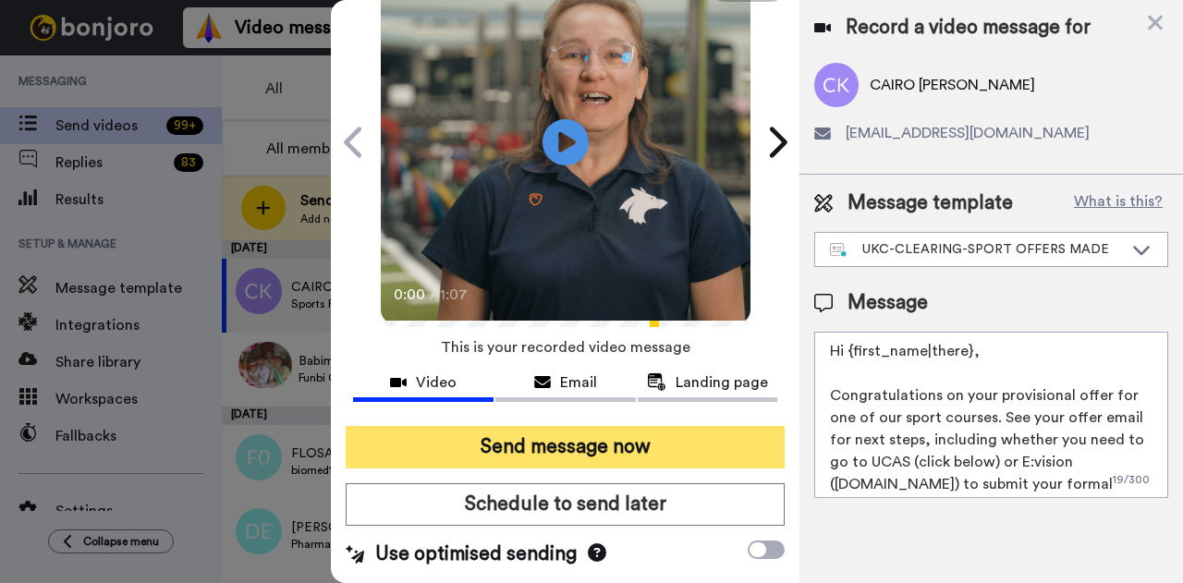
click at [625, 433] on button "Send message now" at bounding box center [565, 447] width 439 height 43
